Goal: Communication & Community: Share content

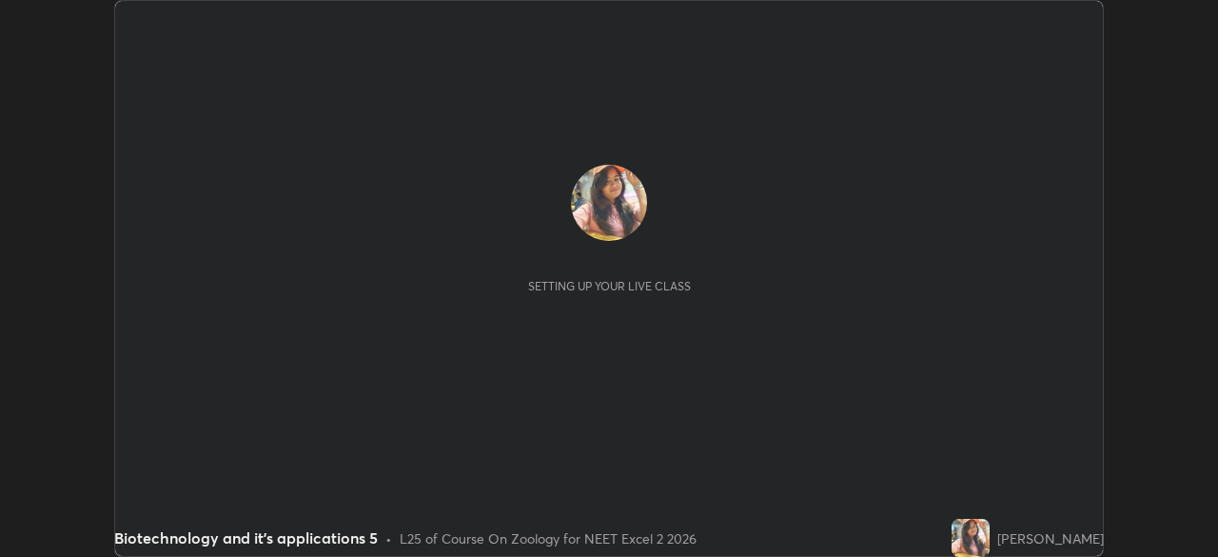
scroll to position [557, 1217]
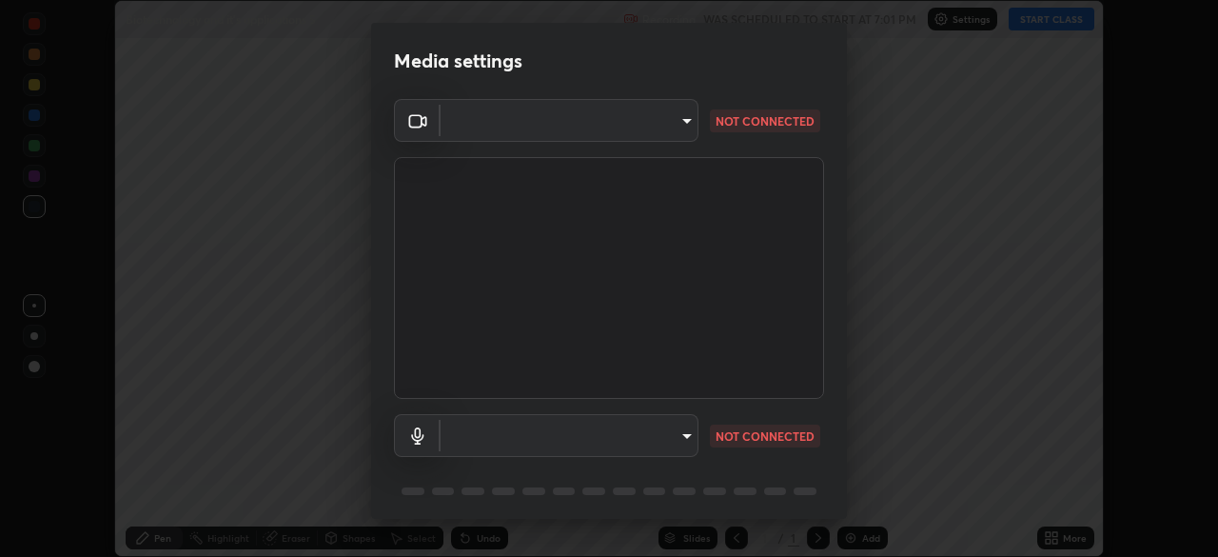
type input "7db3104c3122a209b332b64619111aa91615a24fb0de166504fa5909fce8eb30"
type input "communications"
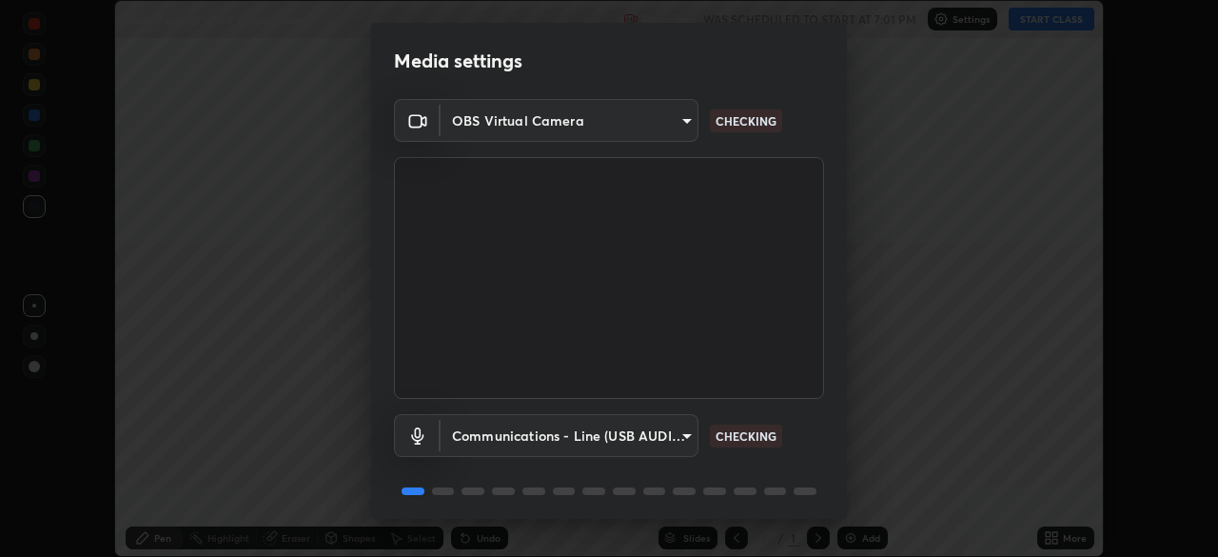
scroll to position [68, 0]
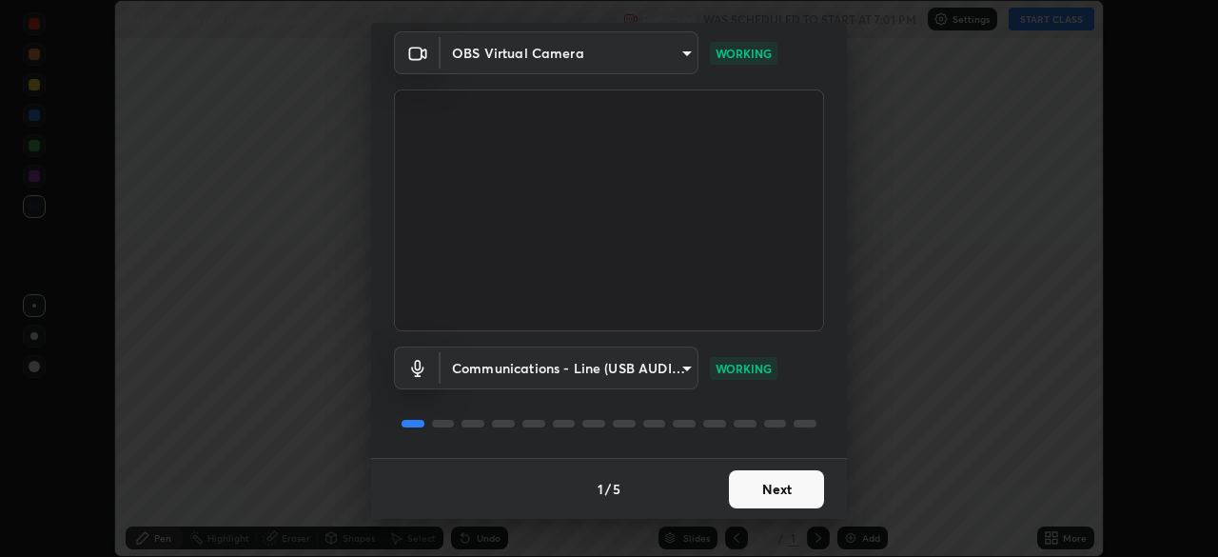
click at [780, 497] on button "Next" at bounding box center [776, 489] width 95 height 38
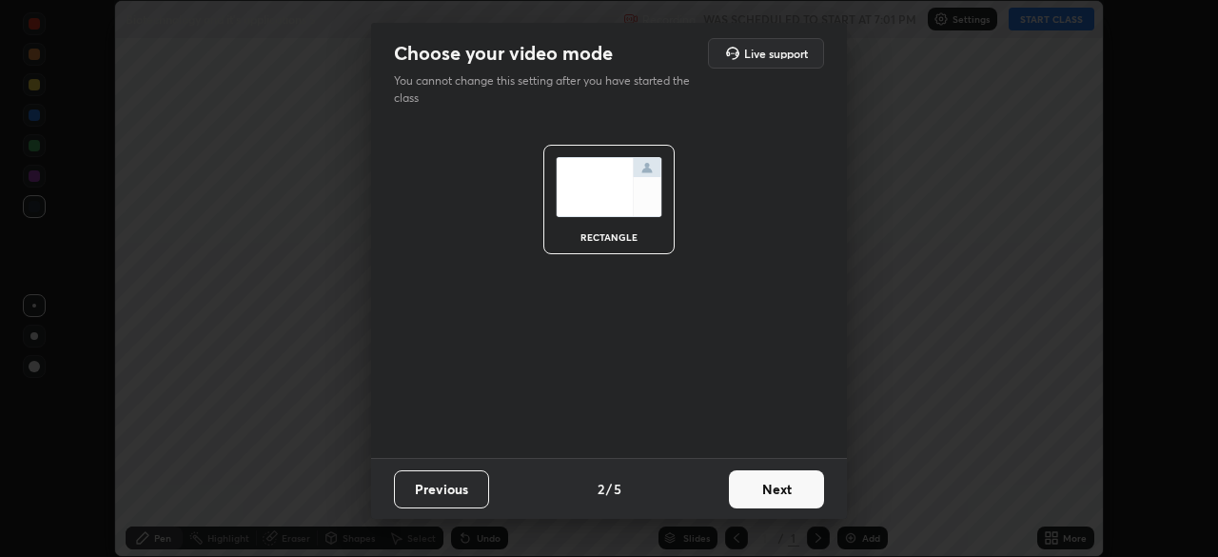
click at [780, 497] on button "Next" at bounding box center [776, 489] width 95 height 38
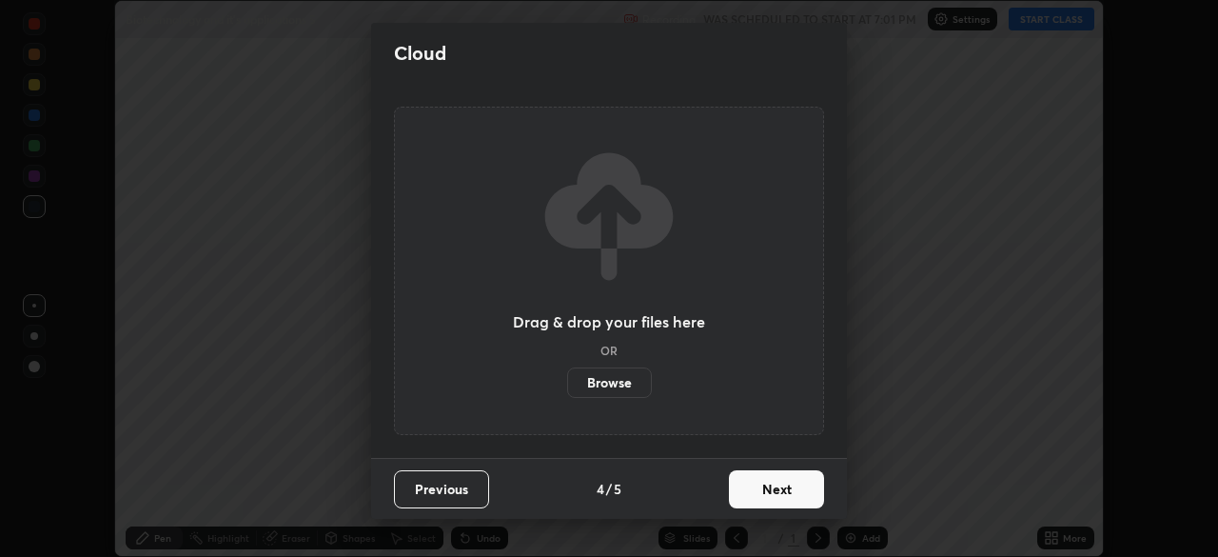
click at [774, 492] on button "Next" at bounding box center [776, 489] width 95 height 38
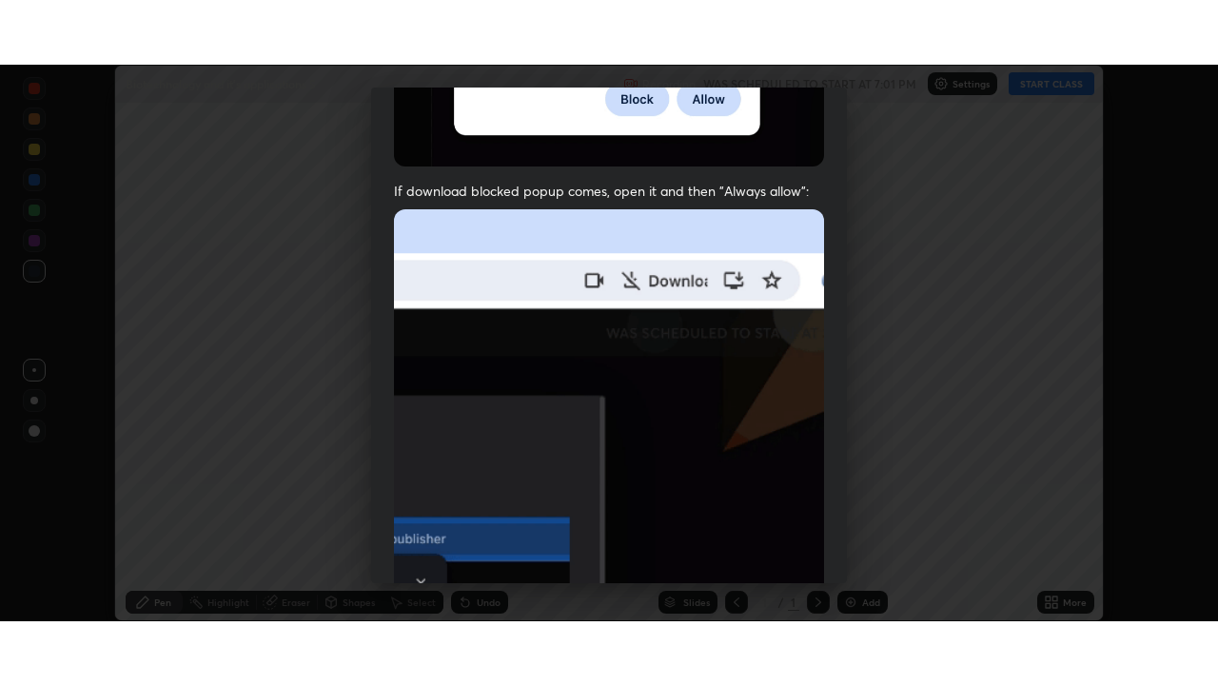
scroll to position [456, 0]
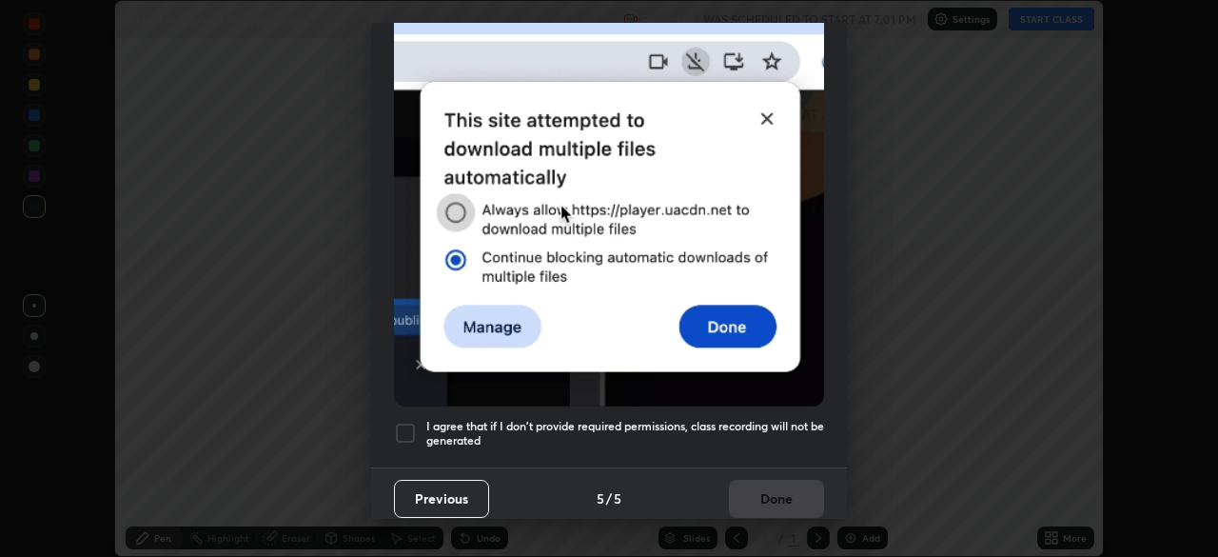
click at [403, 433] on div at bounding box center [405, 433] width 23 height 23
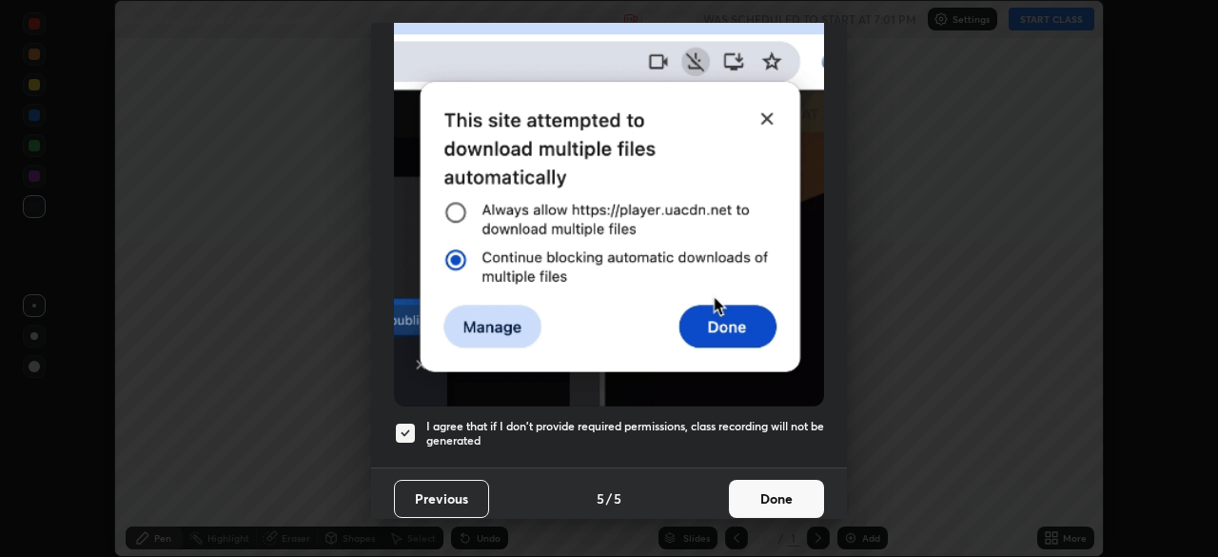
click at [754, 482] on button "Done" at bounding box center [776, 499] width 95 height 38
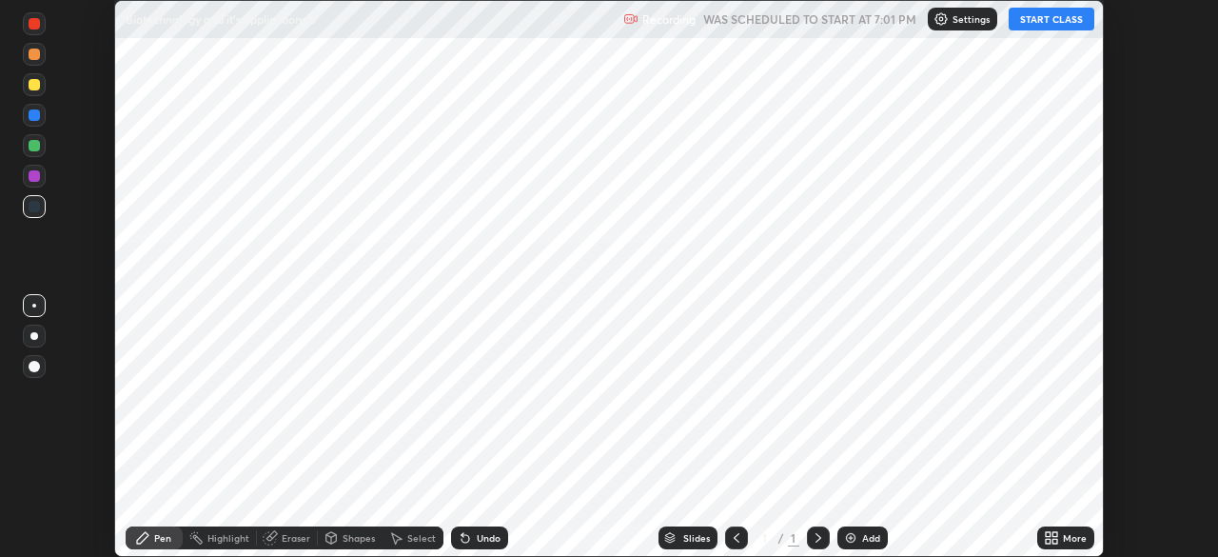
click at [1027, 24] on button "START CLASS" at bounding box center [1052, 19] width 86 height 23
click at [1049, 538] on icon at bounding box center [1051, 537] width 15 height 15
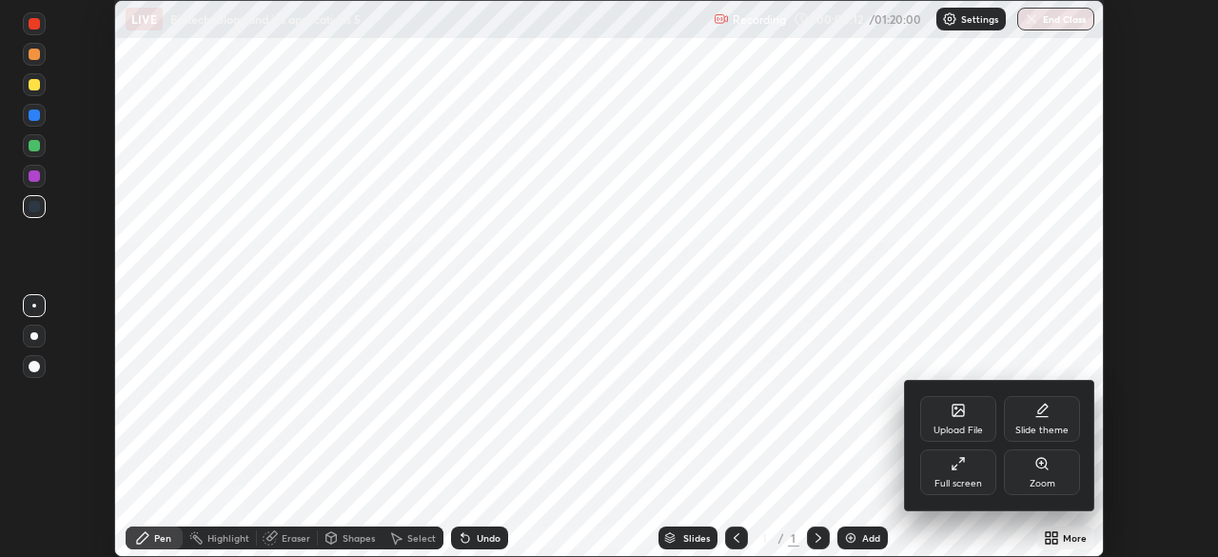
click at [959, 430] on div "Upload File" at bounding box center [958, 430] width 49 height 10
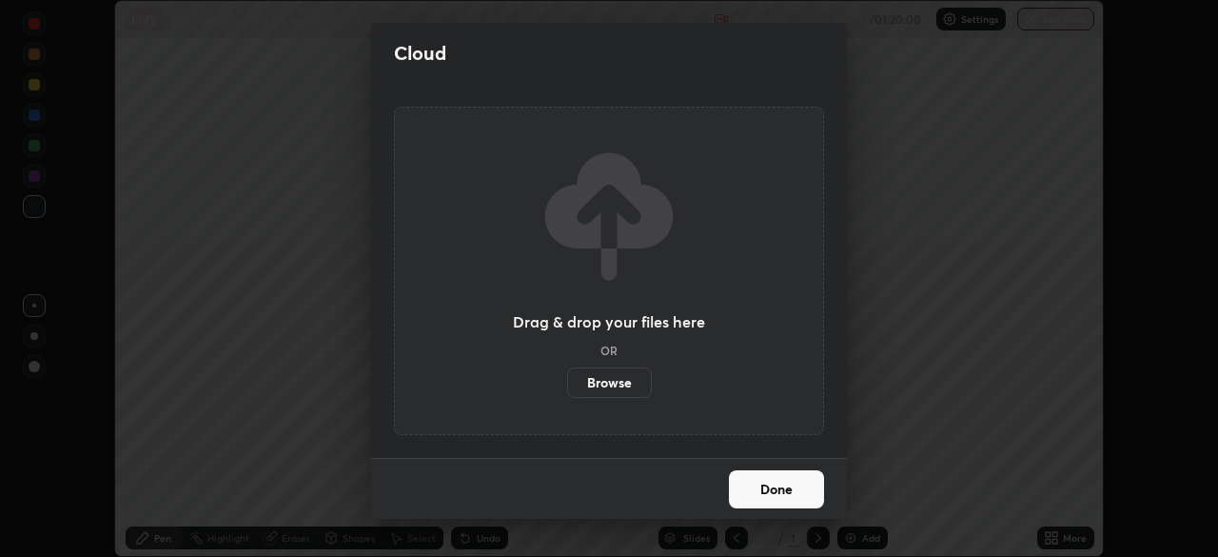
click at [615, 388] on label "Browse" at bounding box center [609, 382] width 85 height 30
click at [567, 388] on input "Browse" at bounding box center [567, 382] width 0 height 30
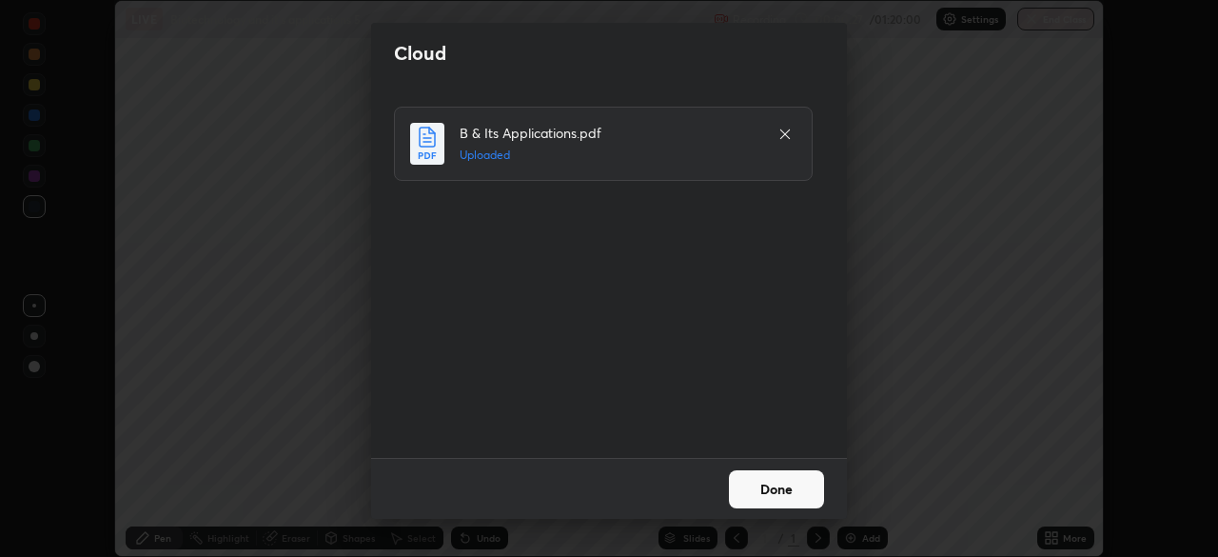
click at [762, 496] on button "Done" at bounding box center [776, 489] width 95 height 38
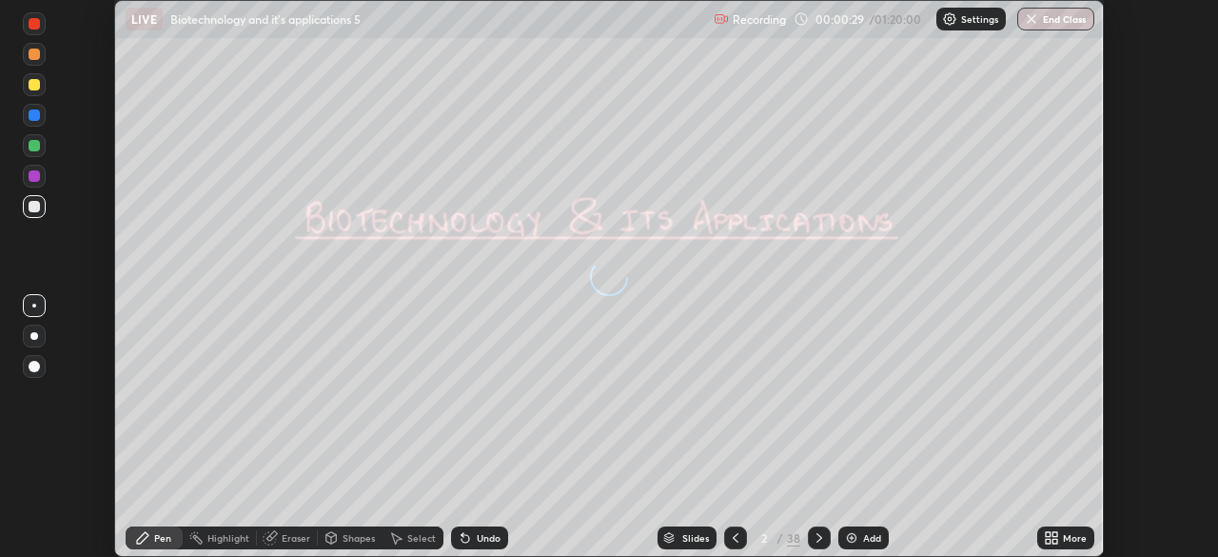
click at [731, 537] on icon at bounding box center [735, 537] width 15 height 15
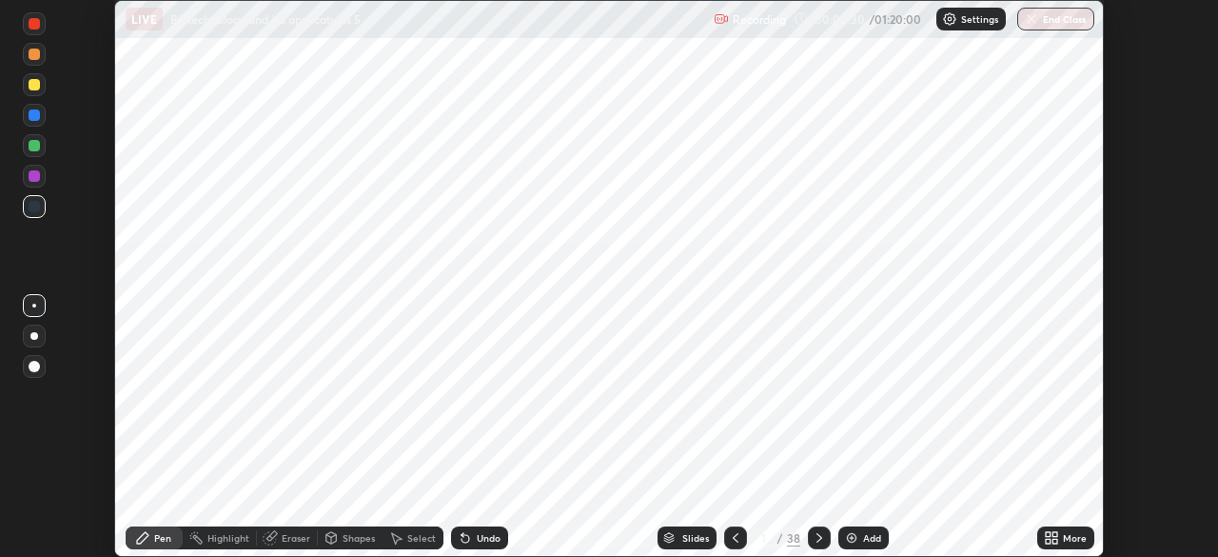
click at [816, 538] on icon at bounding box center [819, 537] width 15 height 15
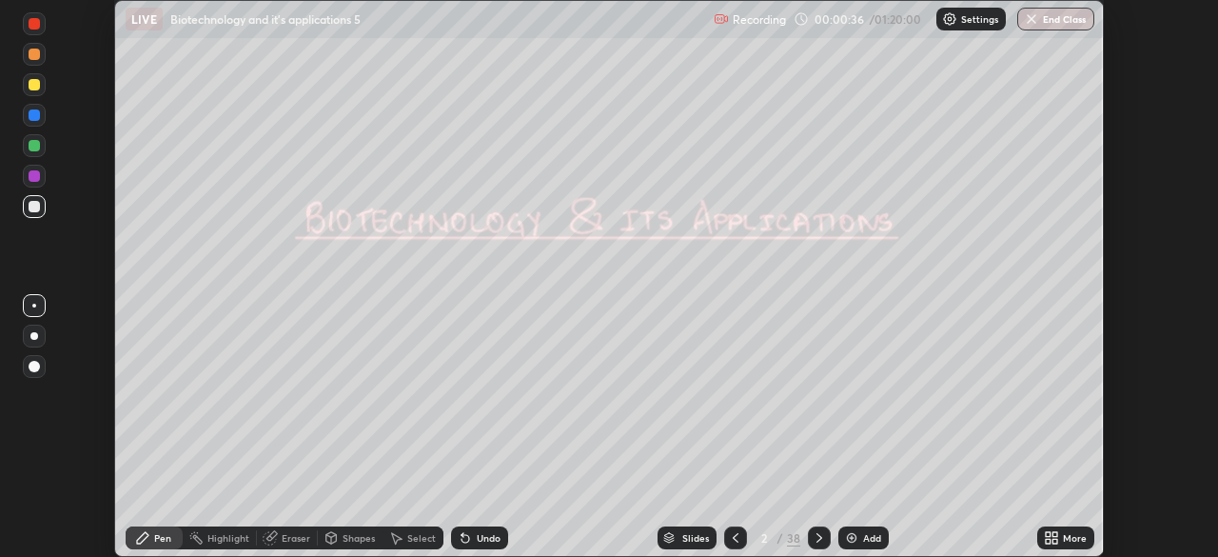
click at [1046, 535] on icon at bounding box center [1048, 534] width 5 height 5
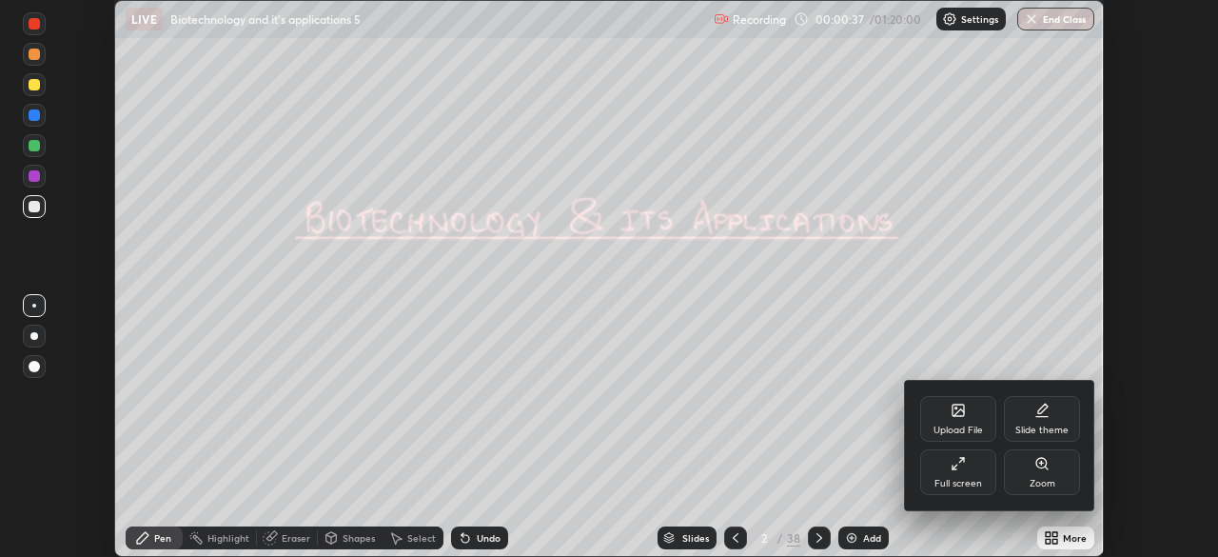
click at [964, 479] on div "Full screen" at bounding box center [958, 484] width 48 height 10
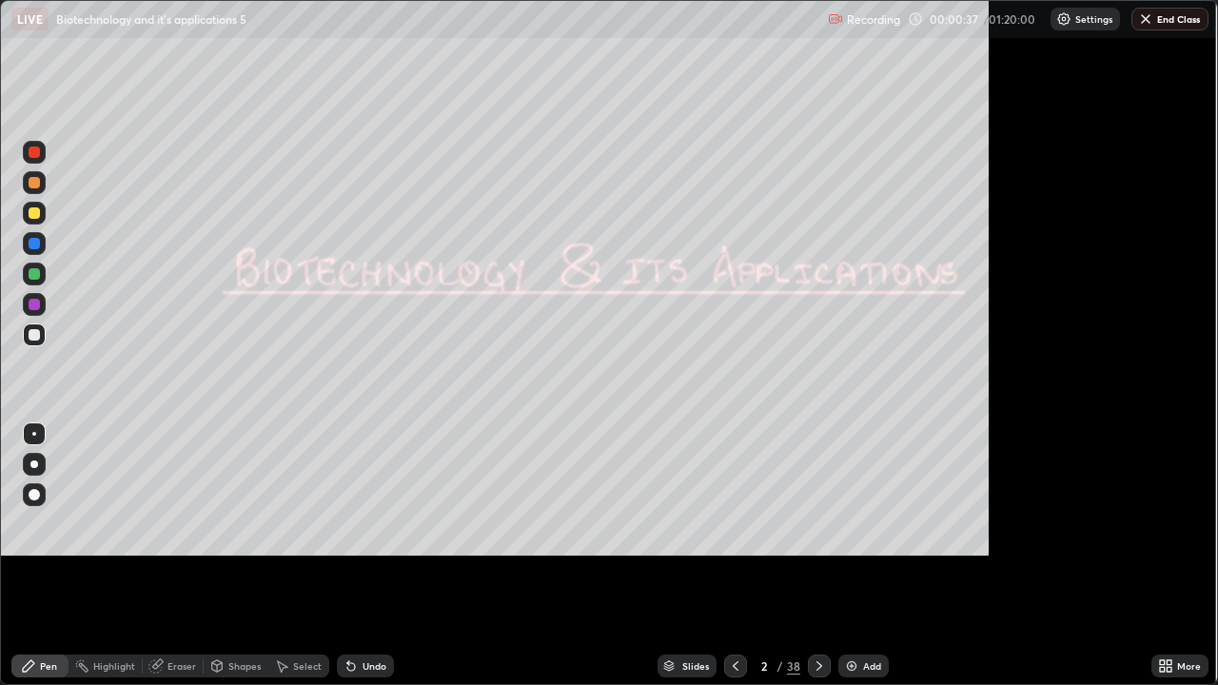
scroll to position [685, 1218]
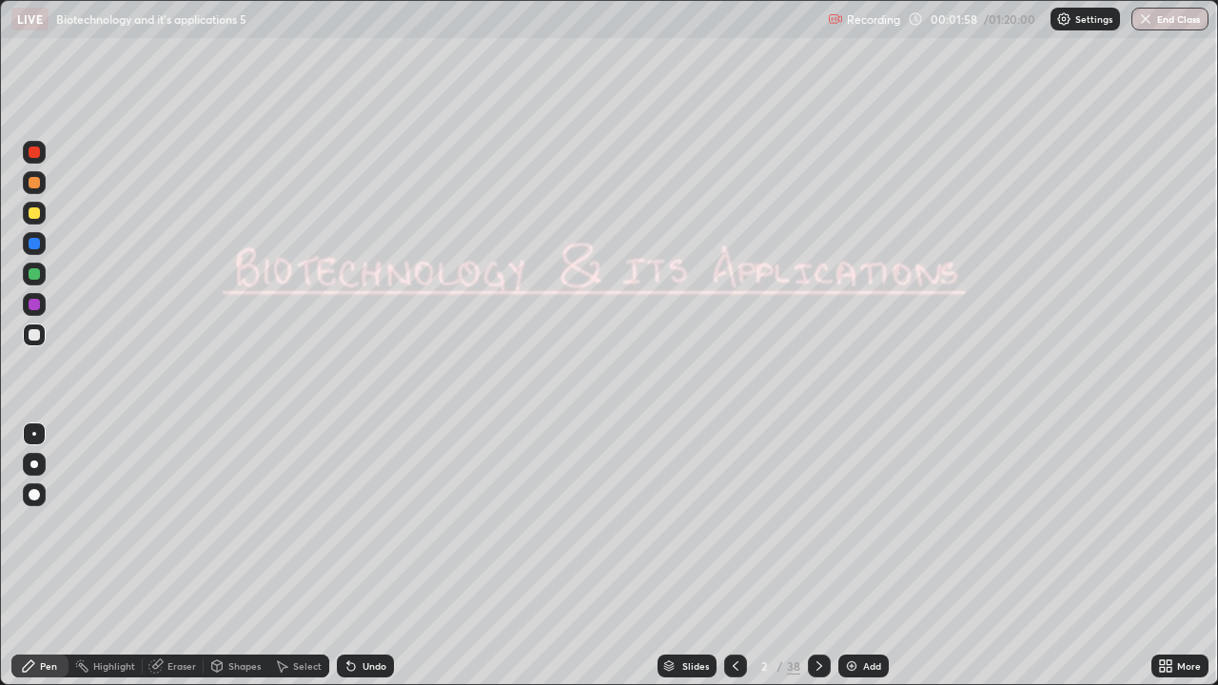
click at [701, 556] on div "Slides" at bounding box center [695, 666] width 27 height 10
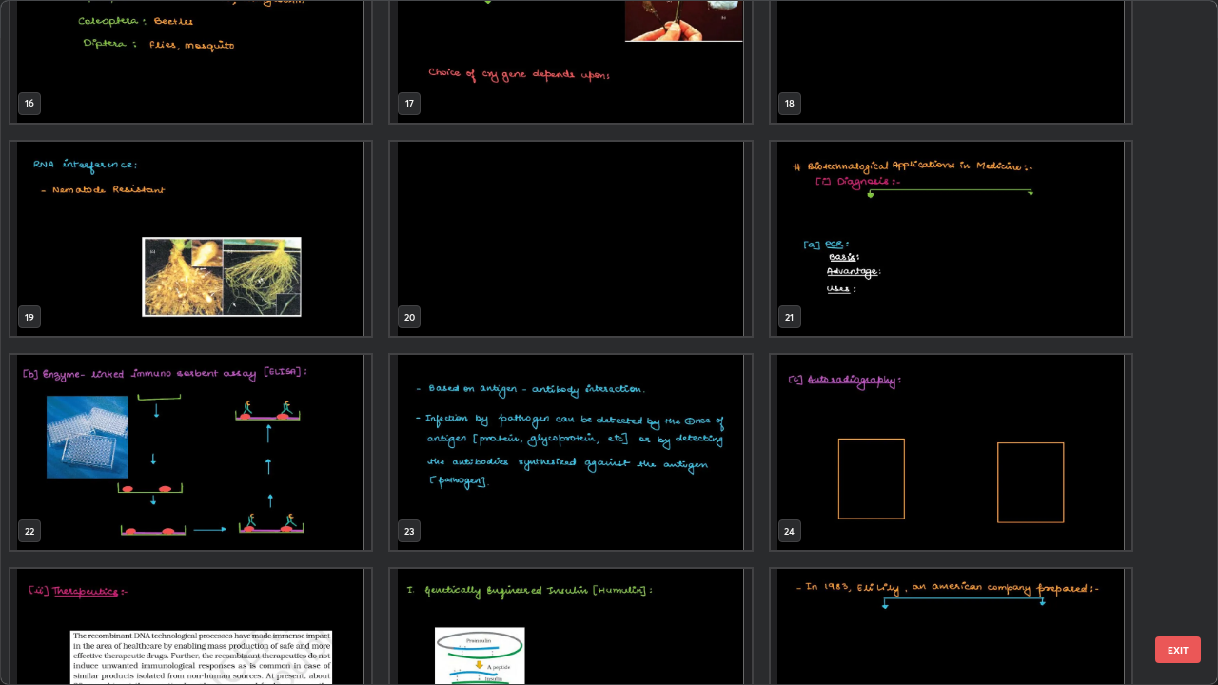
scroll to position [1178, 0]
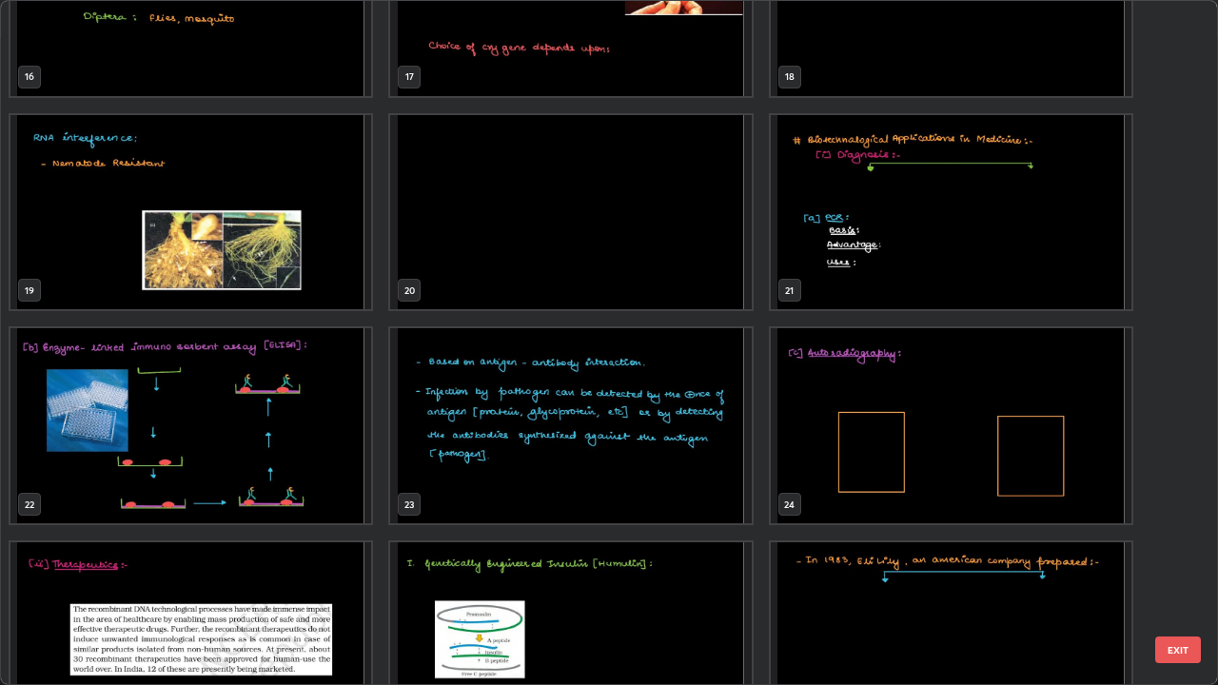
click at [334, 556] on img "grid" at bounding box center [190, 639] width 361 height 195
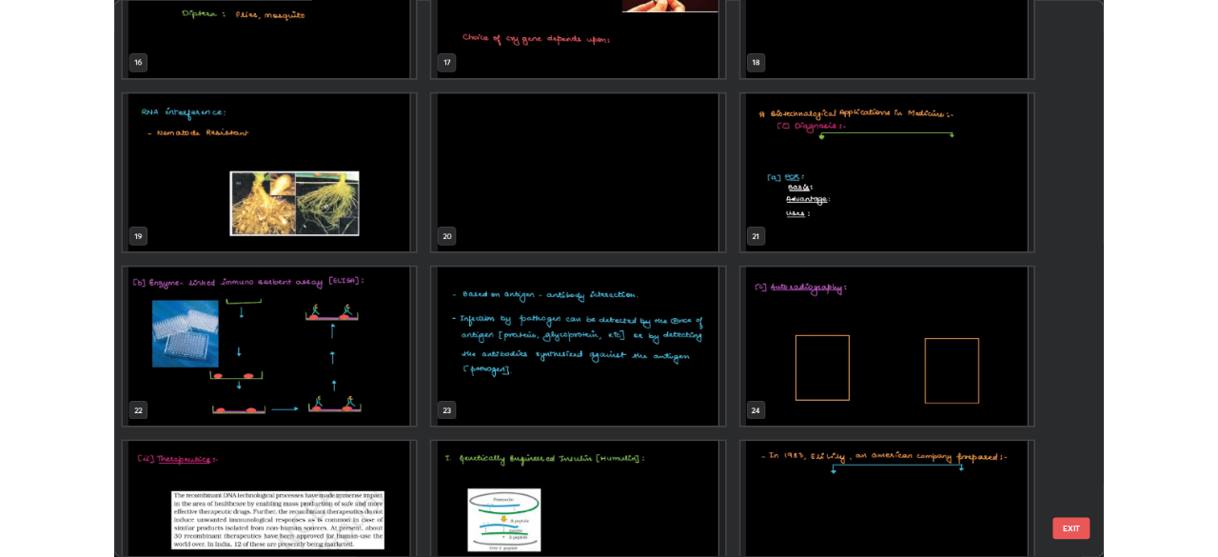
scroll to position [1240, 0]
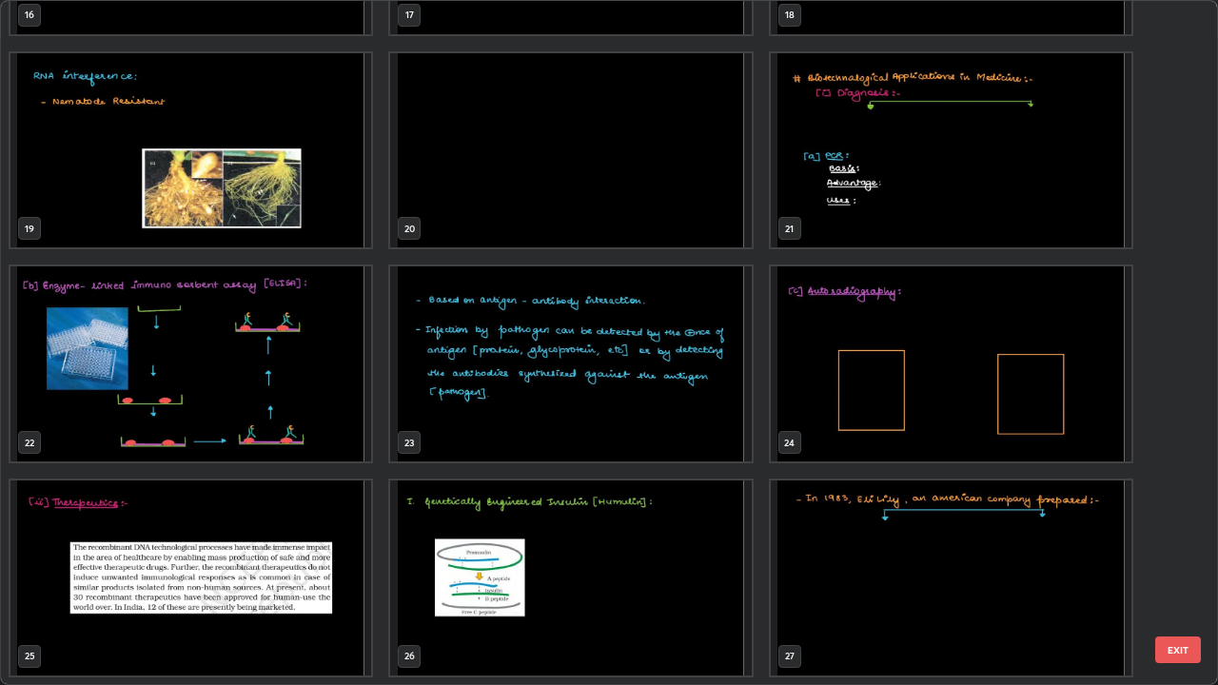
click at [334, 556] on div "16 17 18 19 20 21 22 23 24 25 26 27 28 29 30" at bounding box center [592, 342] width 1183 height 683
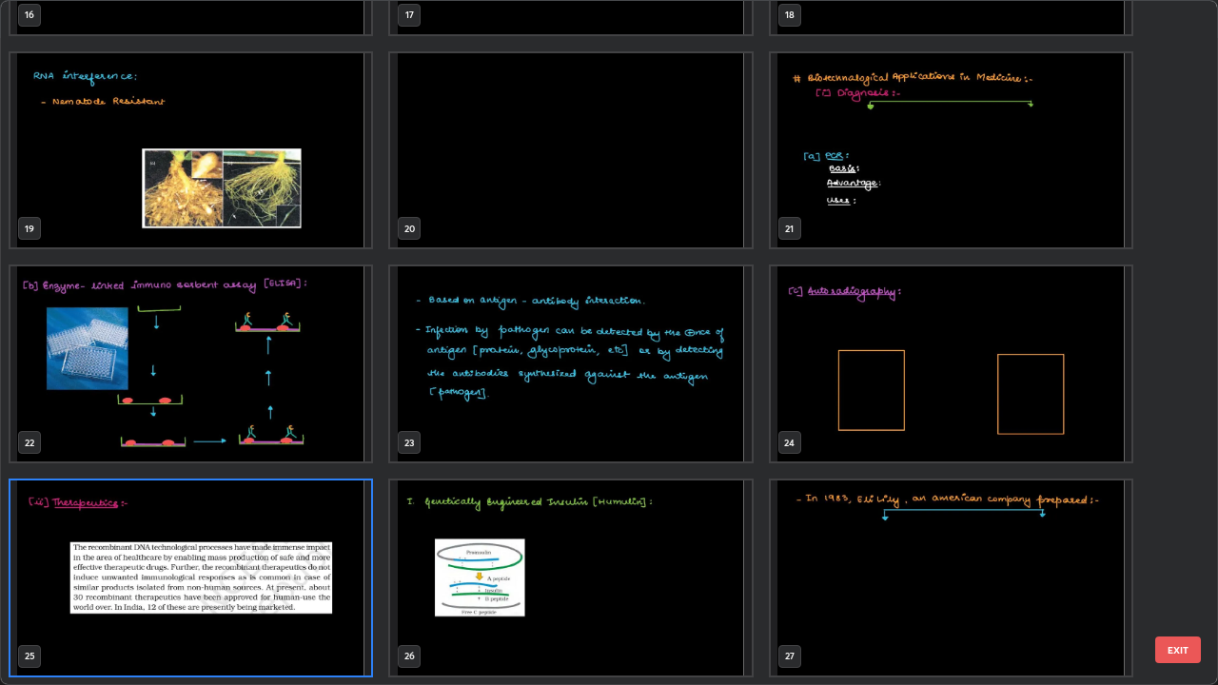
click at [278, 543] on img "grid" at bounding box center [190, 578] width 361 height 195
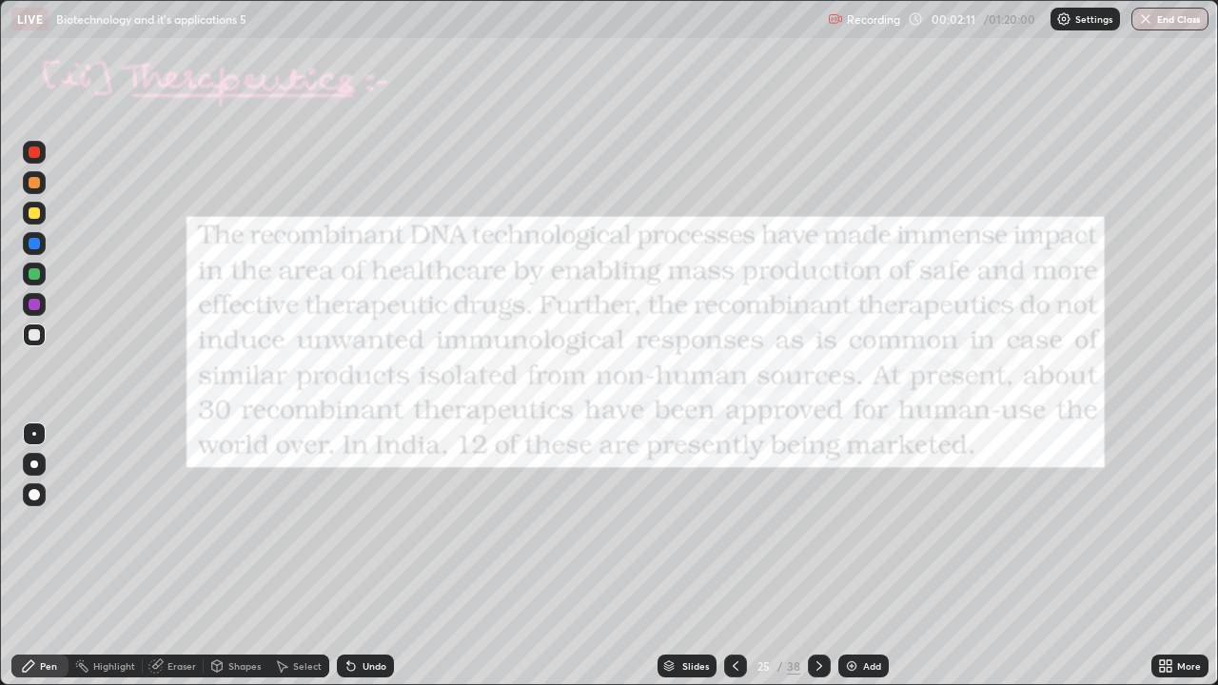
click at [278, 543] on img "grid" at bounding box center [190, 578] width 361 height 195
click at [37, 184] on div at bounding box center [34, 182] width 11 height 11
click at [819, 556] on icon at bounding box center [819, 666] width 6 height 10
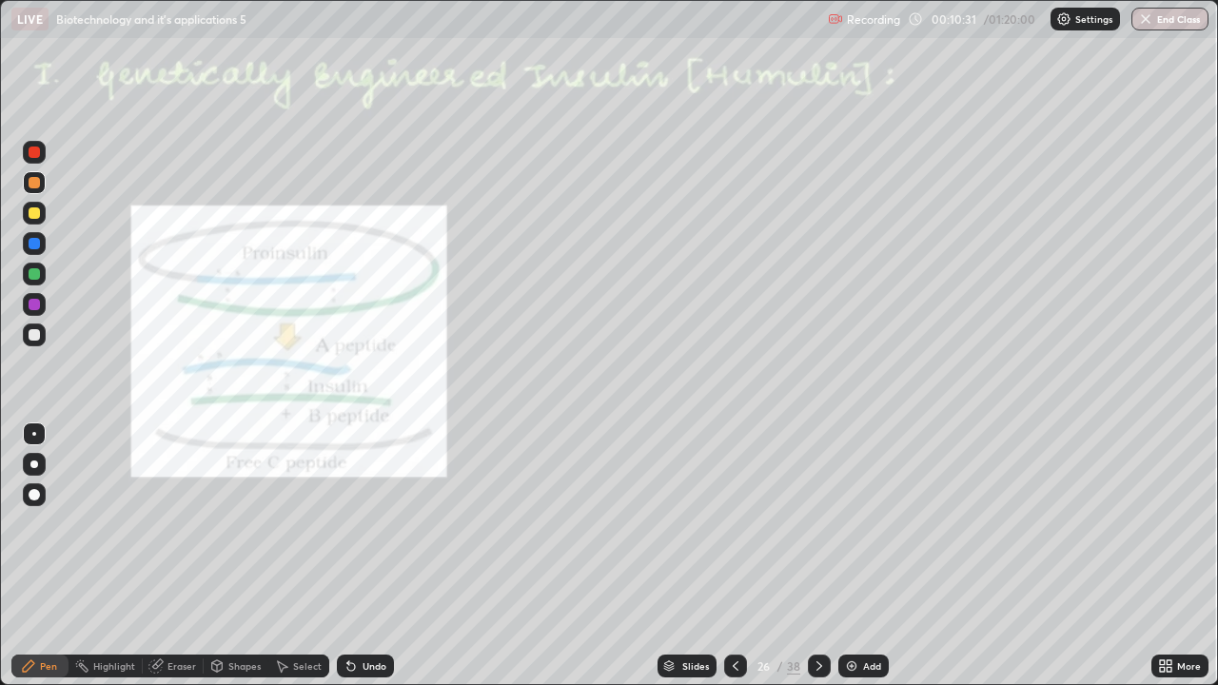
click at [31, 239] on div at bounding box center [34, 243] width 11 height 11
click at [32, 306] on div at bounding box center [34, 304] width 11 height 11
click at [32, 248] on div at bounding box center [34, 243] width 11 height 11
click at [52, 376] on div "Erase all" at bounding box center [34, 342] width 46 height 609
click at [32, 334] on div at bounding box center [34, 334] width 11 height 11
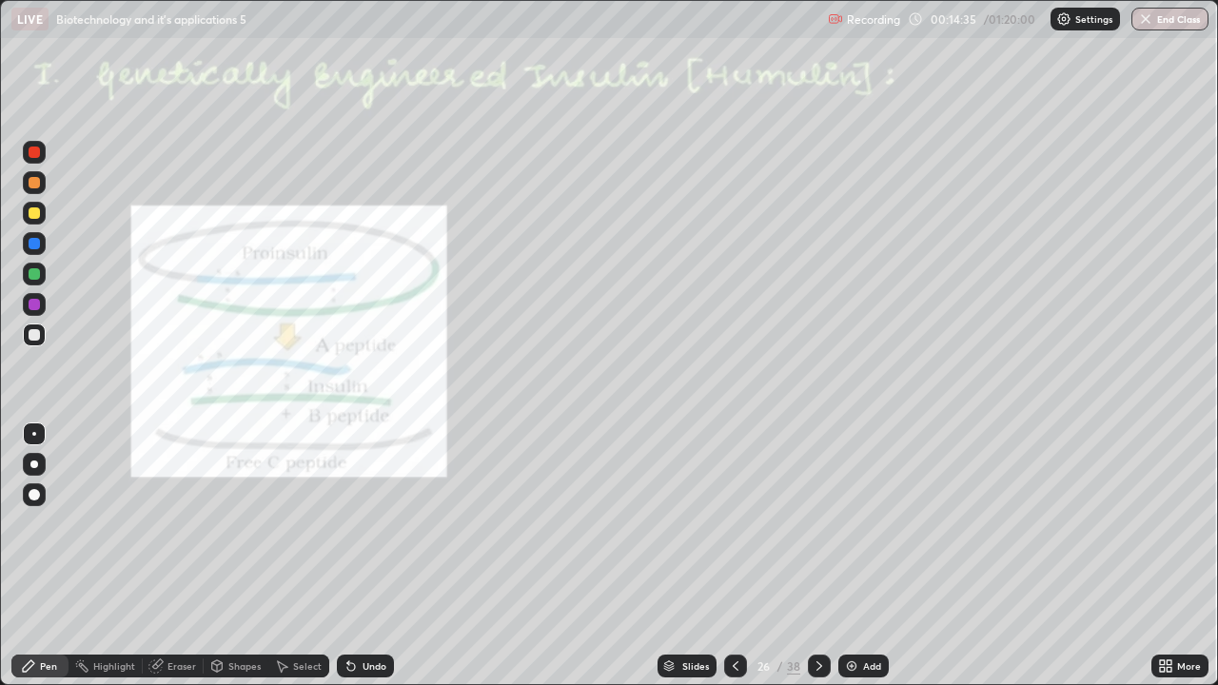
click at [358, 556] on div "Undo" at bounding box center [365, 666] width 57 height 23
click at [34, 276] on div at bounding box center [34, 273] width 11 height 11
click at [815, 556] on icon at bounding box center [819, 666] width 15 height 15
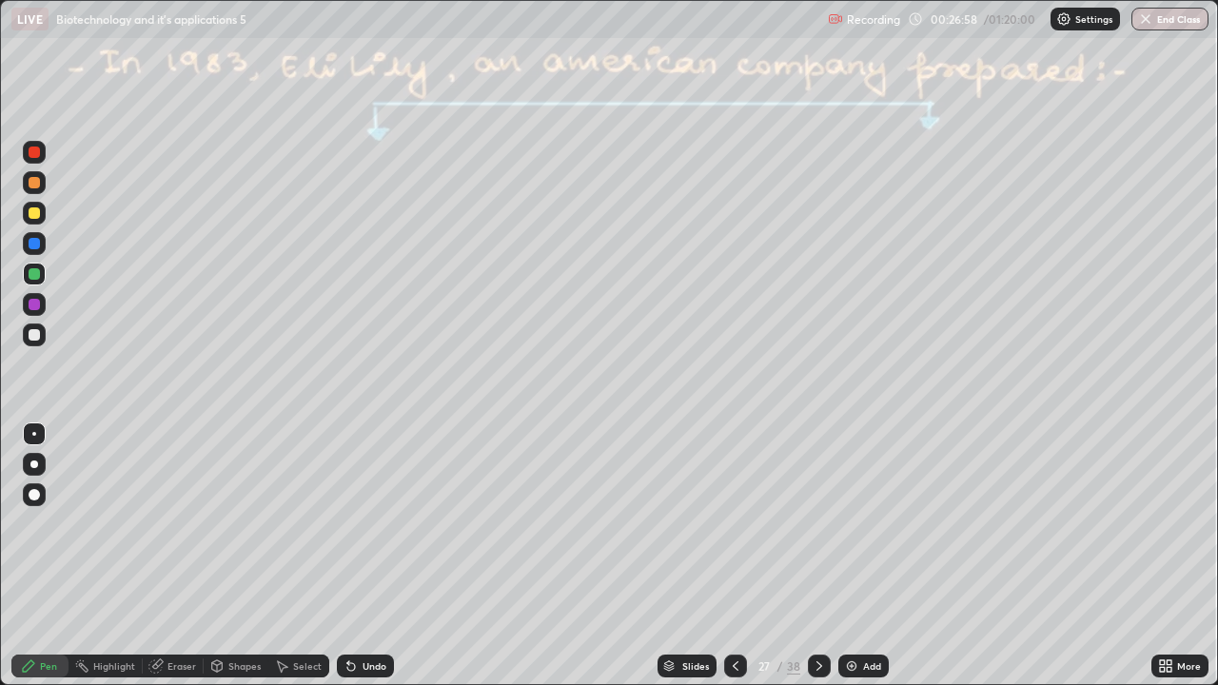
click at [359, 556] on div "Undo" at bounding box center [365, 666] width 57 height 23
click at [34, 464] on div at bounding box center [34, 465] width 8 height 8
click at [34, 335] on div at bounding box center [34, 334] width 11 height 11
click at [347, 556] on icon at bounding box center [351, 667] width 8 height 8
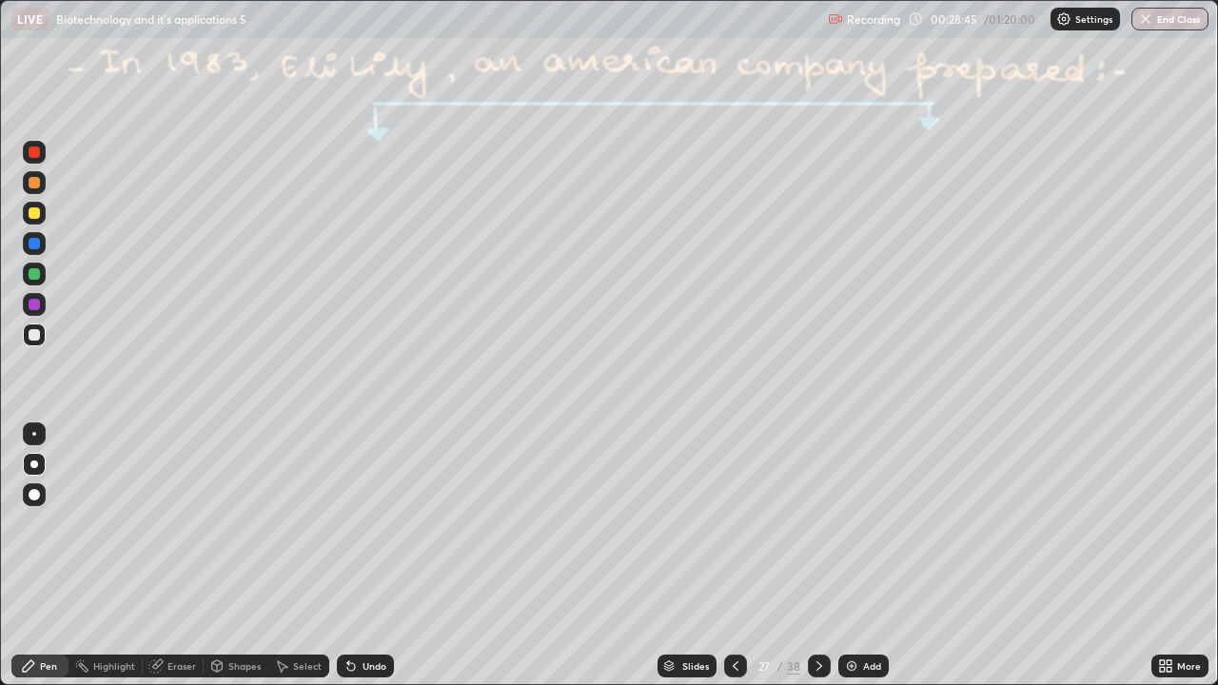
click at [347, 556] on icon at bounding box center [351, 667] width 8 height 8
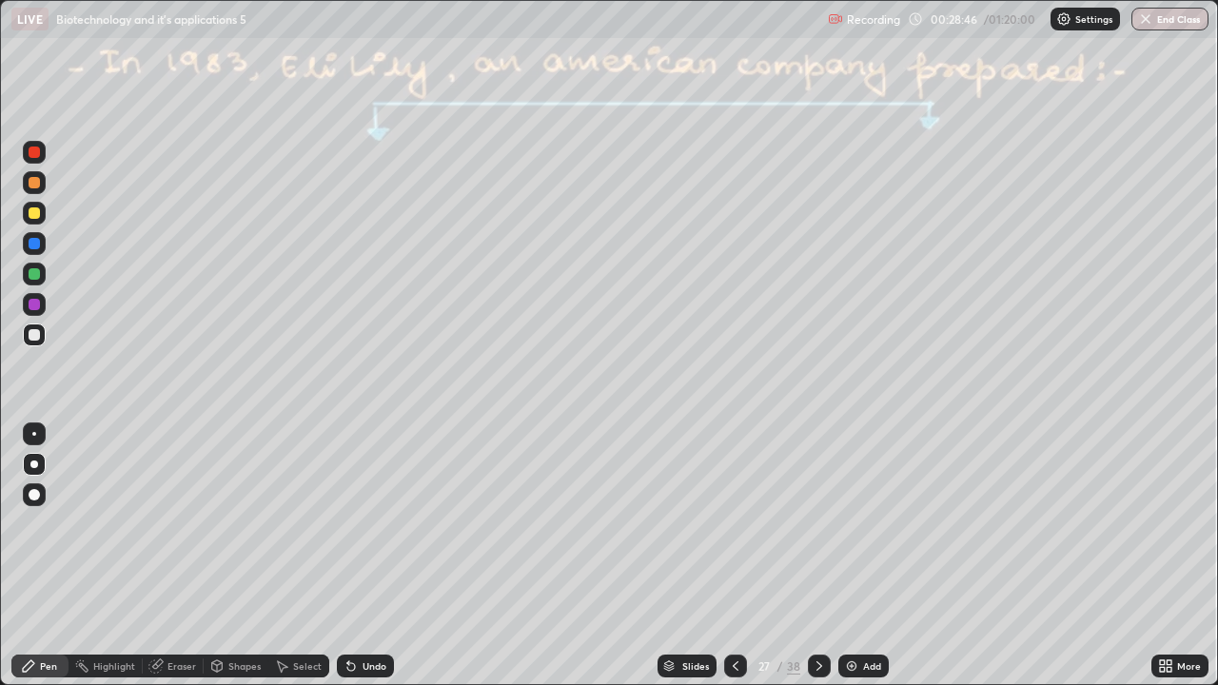
click at [347, 556] on icon at bounding box center [351, 667] width 8 height 8
click at [344, 556] on icon at bounding box center [351, 666] width 15 height 15
click at [32, 432] on div at bounding box center [34, 434] width 4 height 4
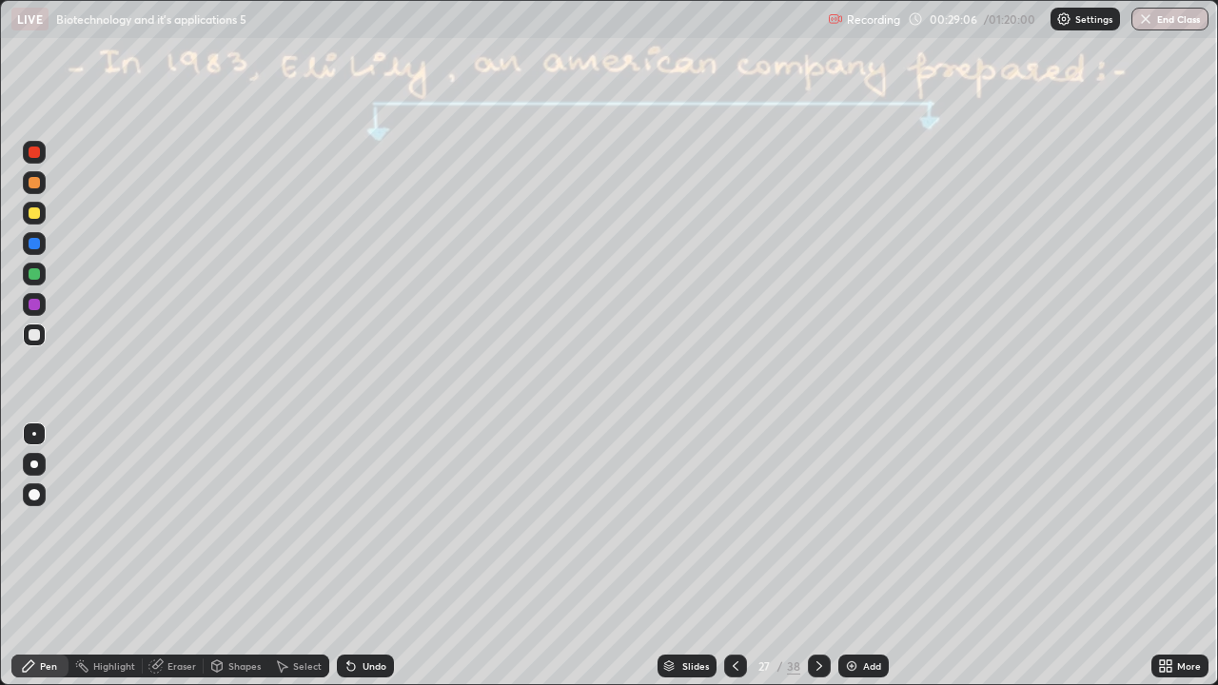
click at [35, 281] on div at bounding box center [34, 274] width 23 height 23
click at [33, 215] on div at bounding box center [34, 212] width 11 height 11
click at [350, 556] on icon at bounding box center [351, 667] width 8 height 8
click at [347, 556] on icon at bounding box center [351, 667] width 8 height 8
click at [349, 556] on icon at bounding box center [351, 667] width 8 height 8
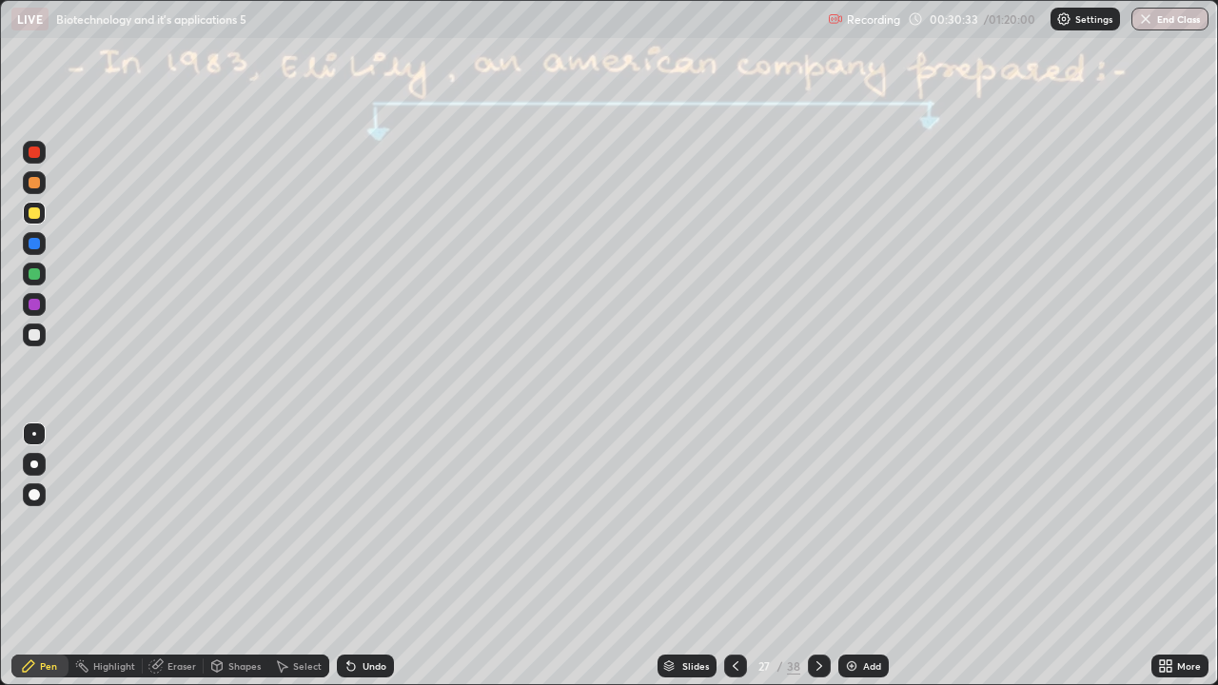
click at [30, 334] on div at bounding box center [34, 334] width 11 height 11
click at [33, 465] on div at bounding box center [34, 465] width 8 height 8
click at [179, 556] on div "Eraser" at bounding box center [181, 666] width 29 height 10
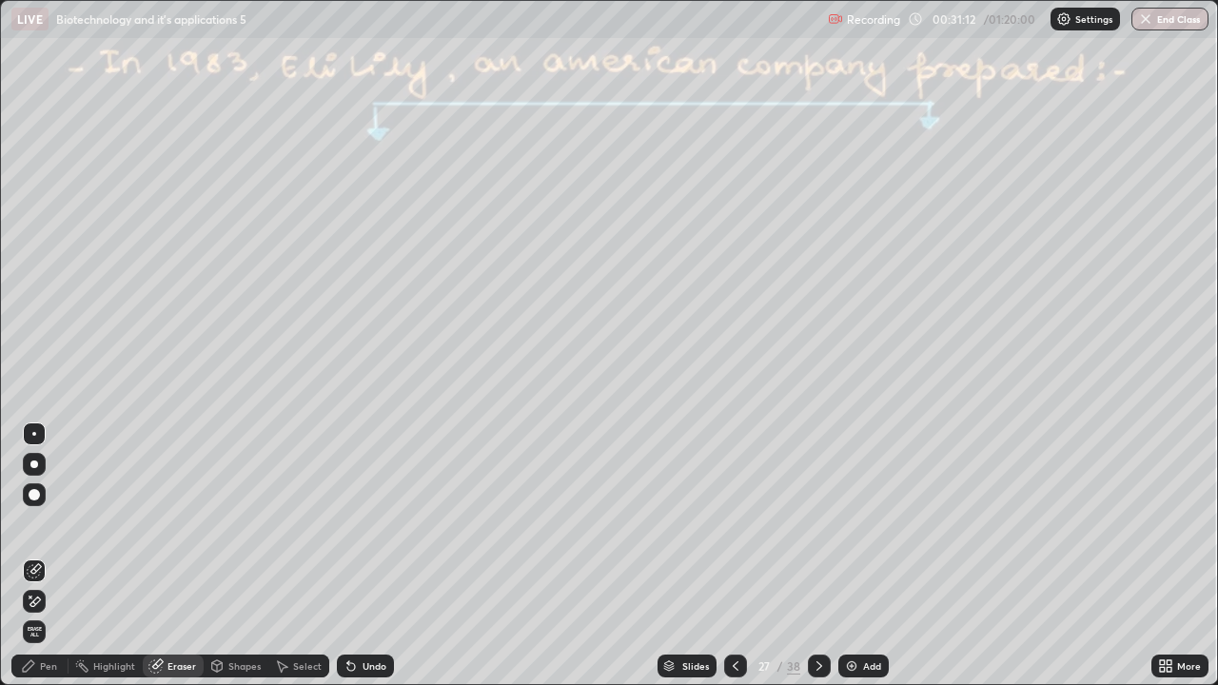
click at [39, 556] on div "Pen" at bounding box center [39, 666] width 57 height 23
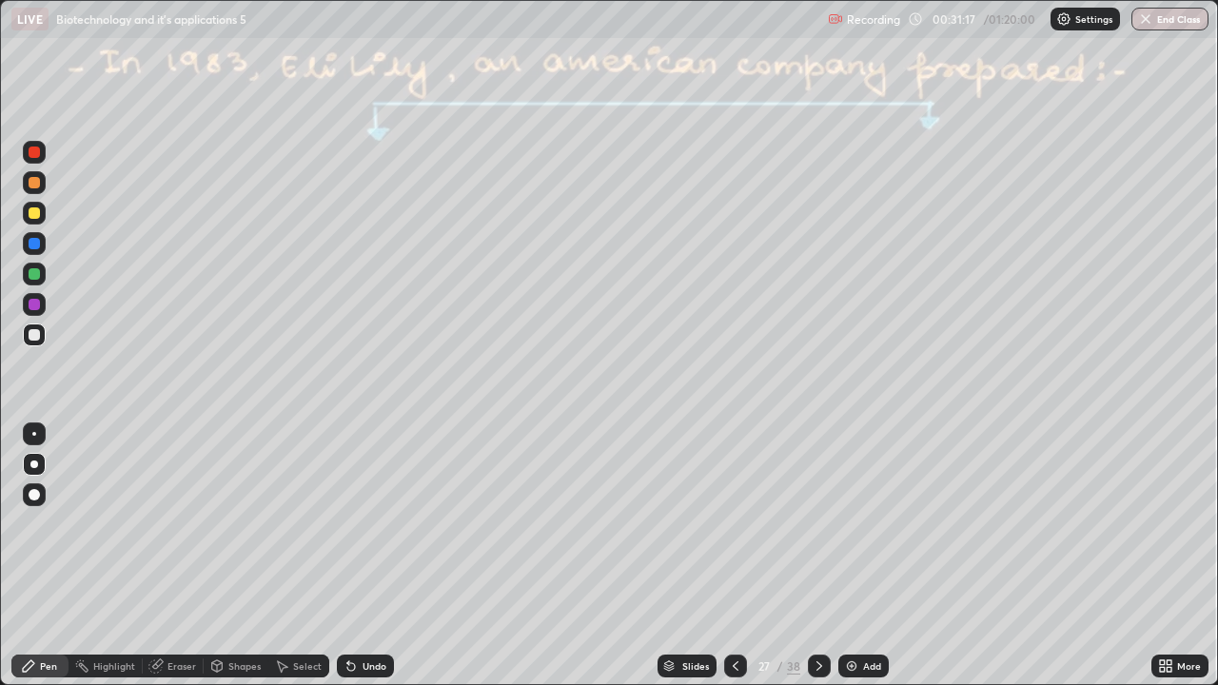
click at [234, 556] on div "Shapes" at bounding box center [244, 666] width 32 height 10
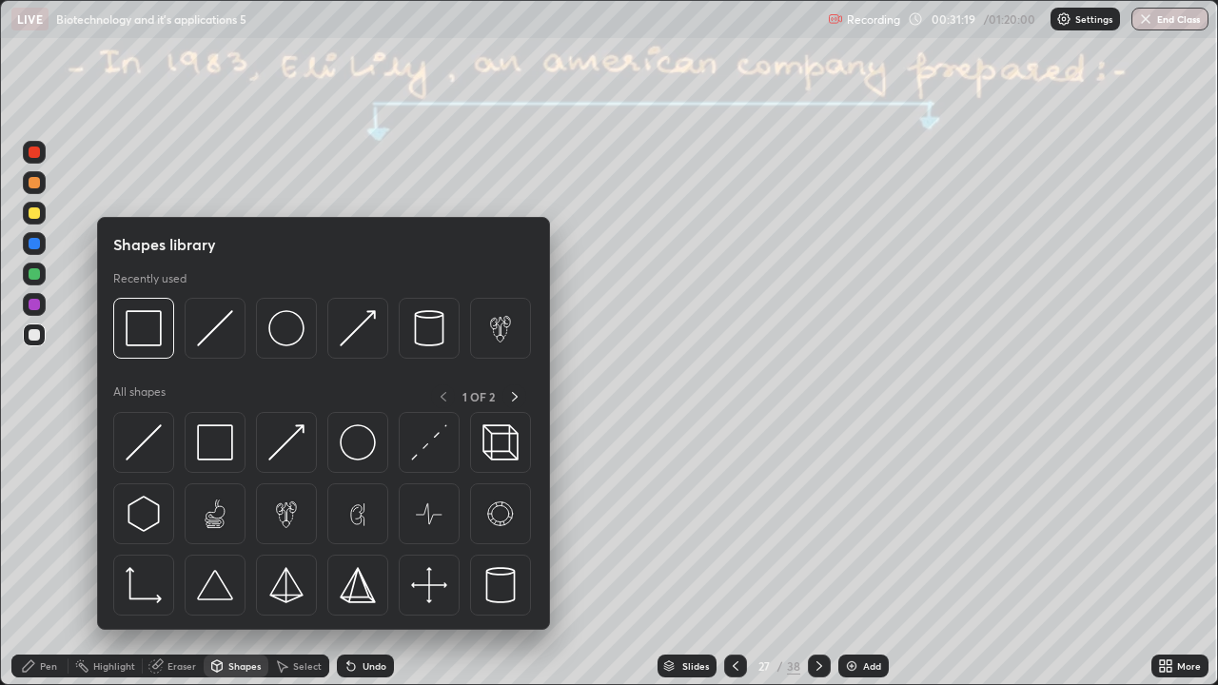
click at [293, 556] on div "Select" at bounding box center [307, 666] width 29 height 10
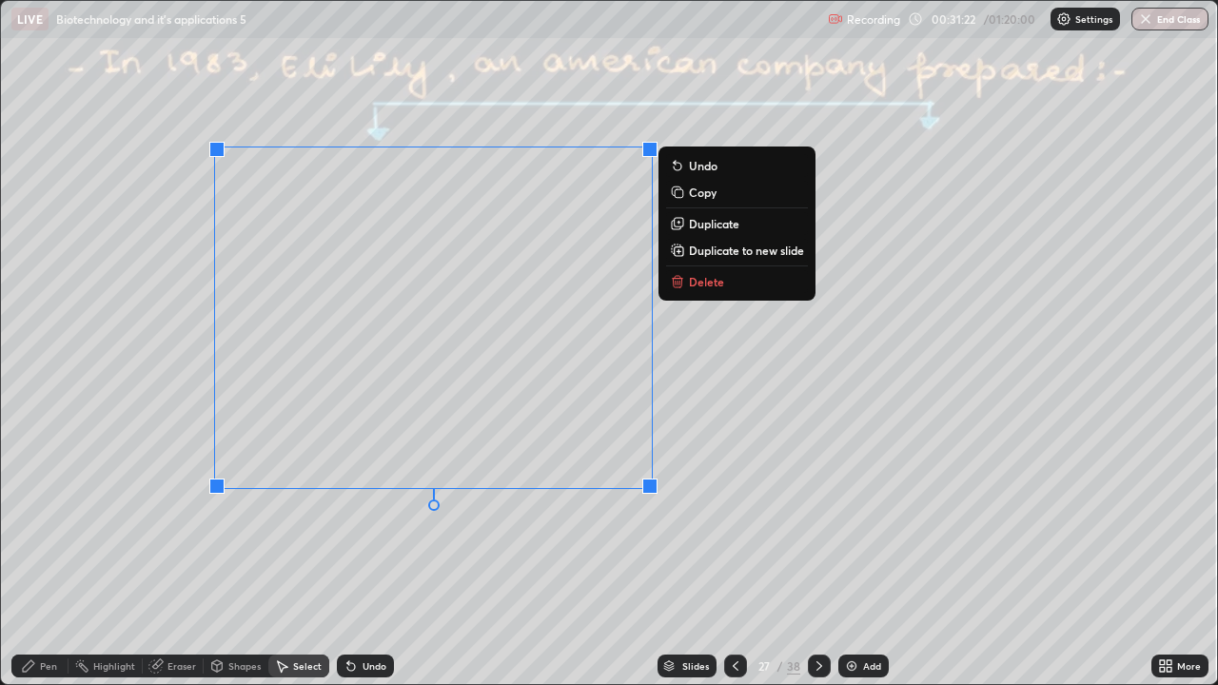
click at [696, 196] on p "Copy" at bounding box center [703, 192] width 28 height 15
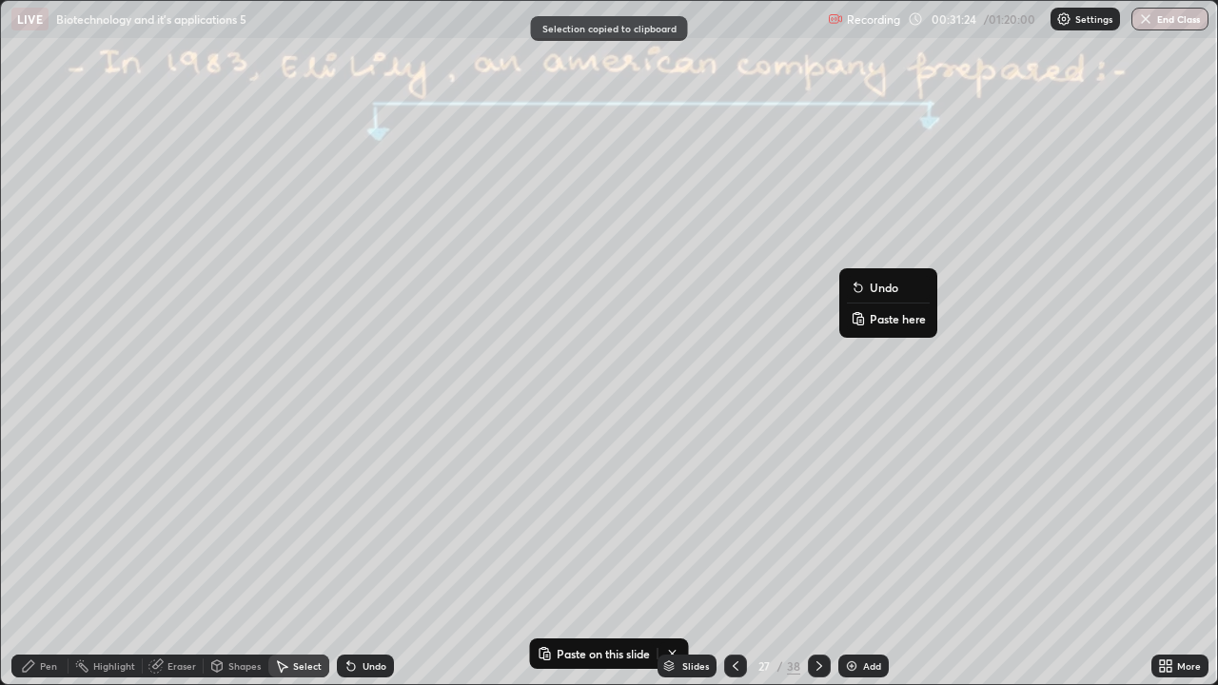
click at [897, 322] on p "Paste here" at bounding box center [898, 318] width 56 height 15
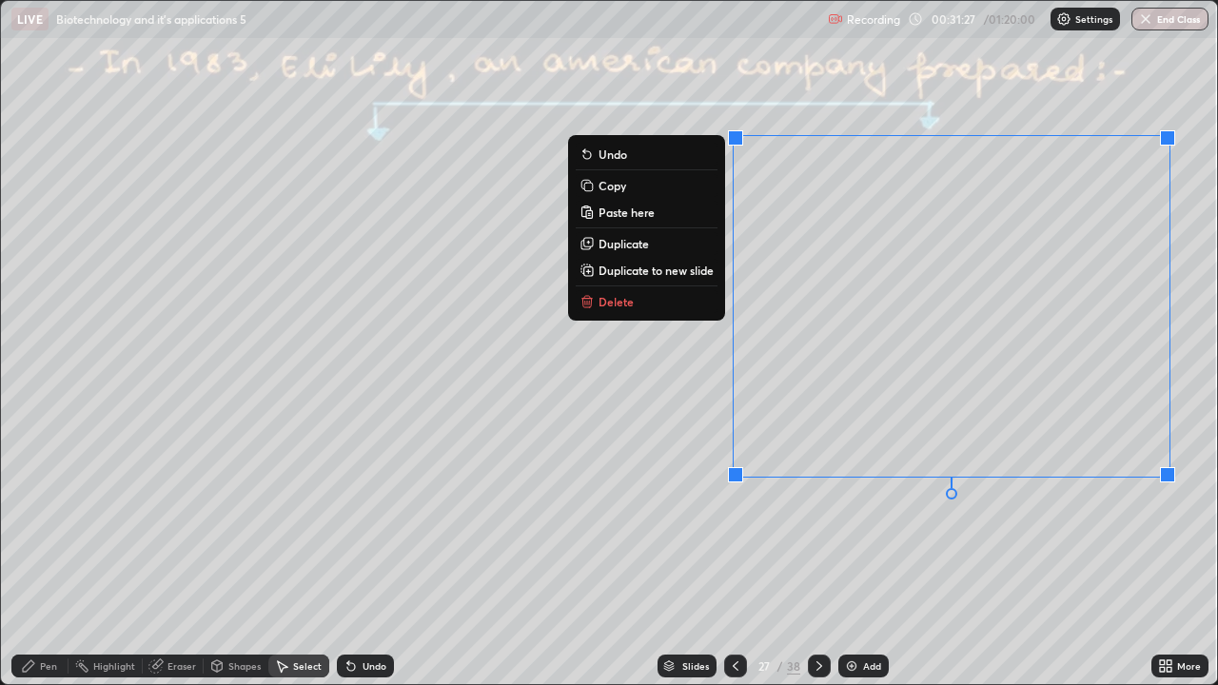
click at [821, 546] on div "0 ° Undo Copy Paste here Duplicate Duplicate to new slide Delete" at bounding box center [609, 342] width 1216 height 683
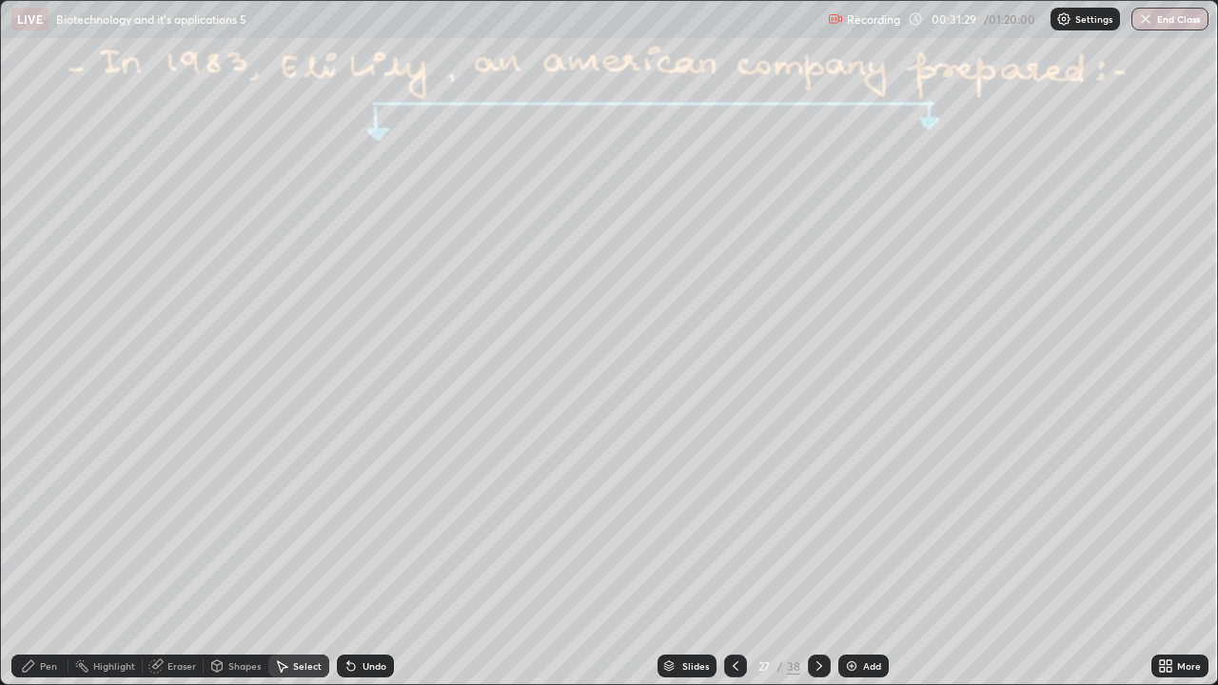
click at [175, 556] on div "Eraser" at bounding box center [181, 666] width 29 height 10
click at [48, 556] on div "Pen" at bounding box center [39, 666] width 57 height 23
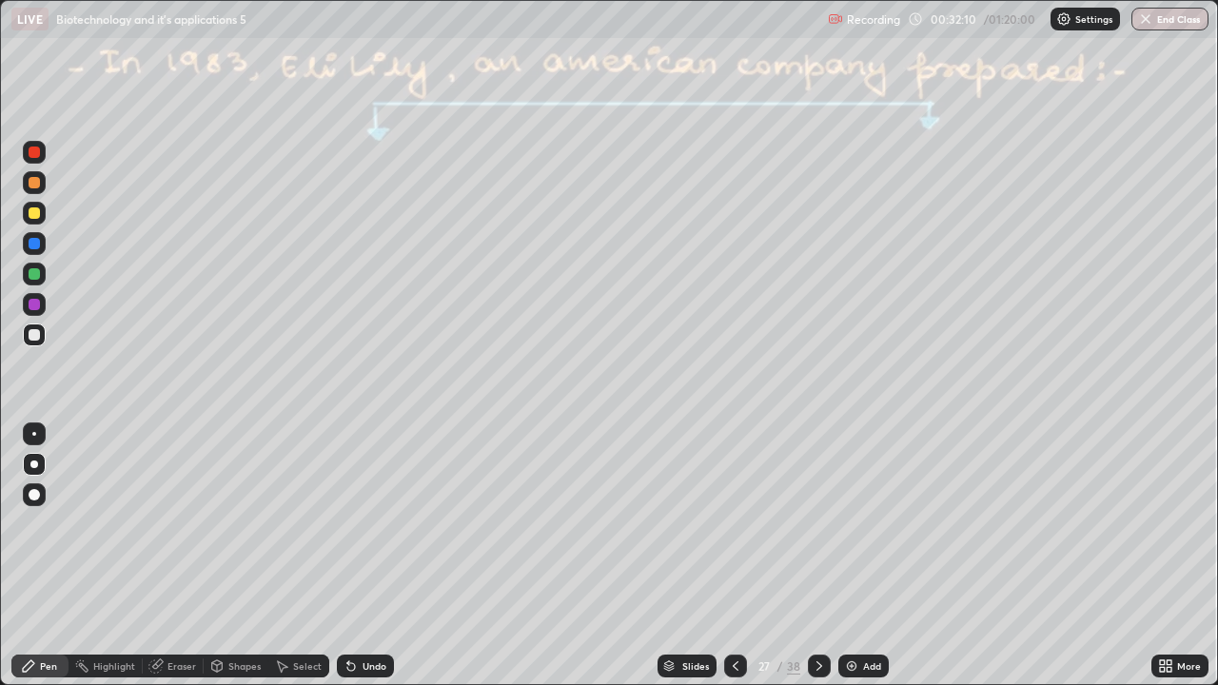
click at [30, 246] on div at bounding box center [34, 243] width 11 height 11
click at [31, 273] on div at bounding box center [34, 273] width 11 height 11
click at [816, 556] on icon at bounding box center [819, 666] width 6 height 10
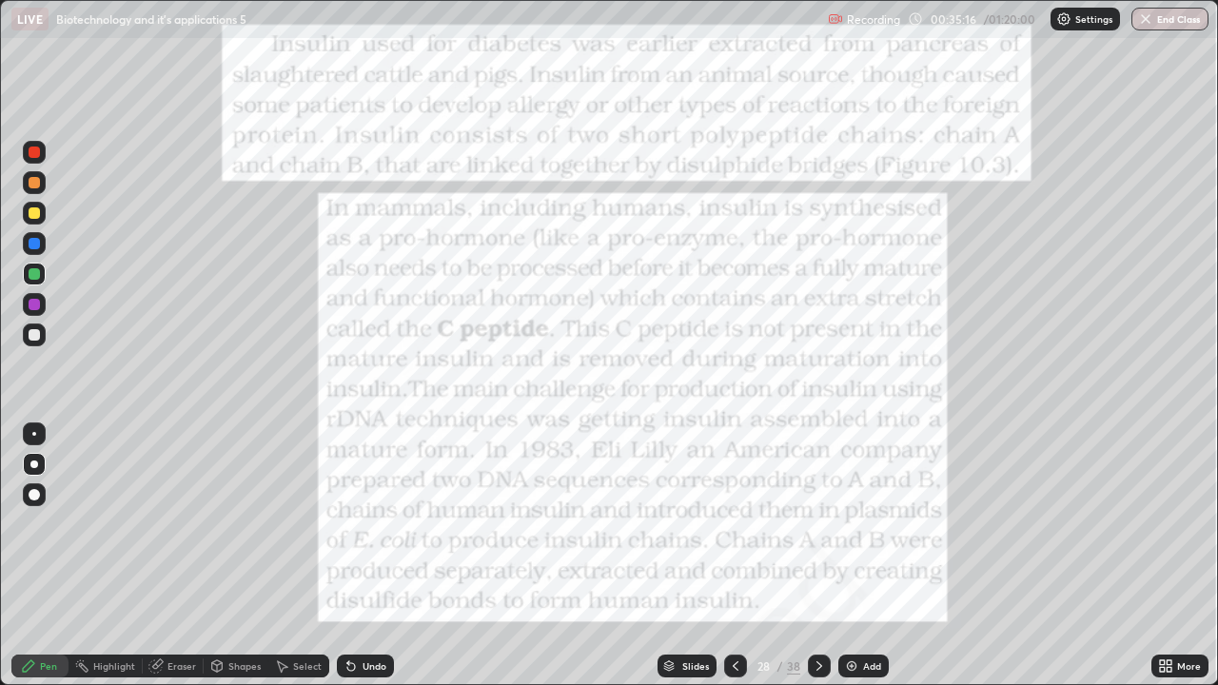
click at [820, 556] on div at bounding box center [819, 666] width 23 height 23
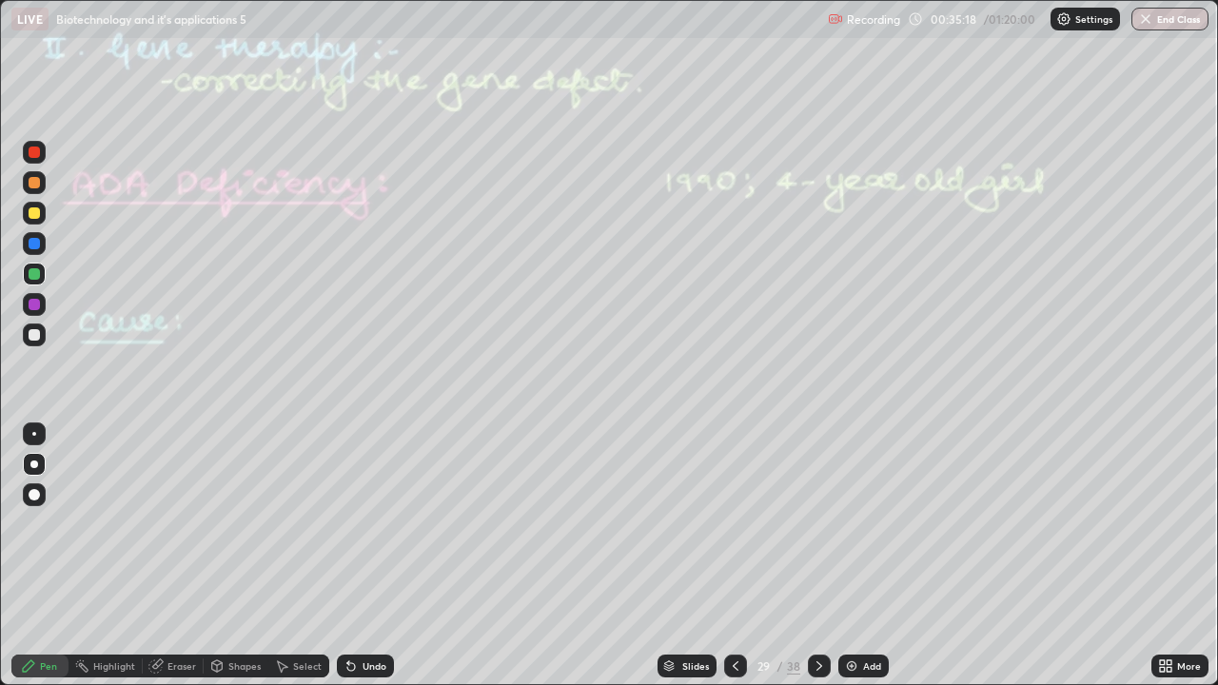
click at [734, 556] on icon at bounding box center [735, 666] width 15 height 15
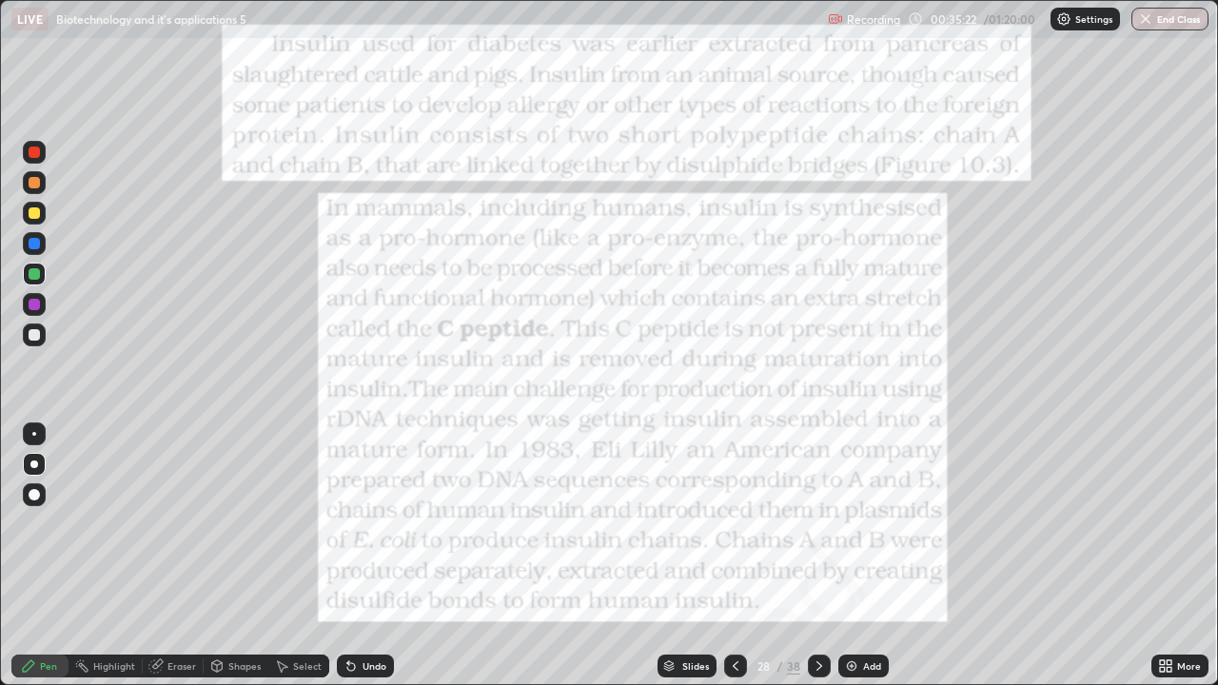
click at [734, 556] on icon at bounding box center [735, 666] width 15 height 15
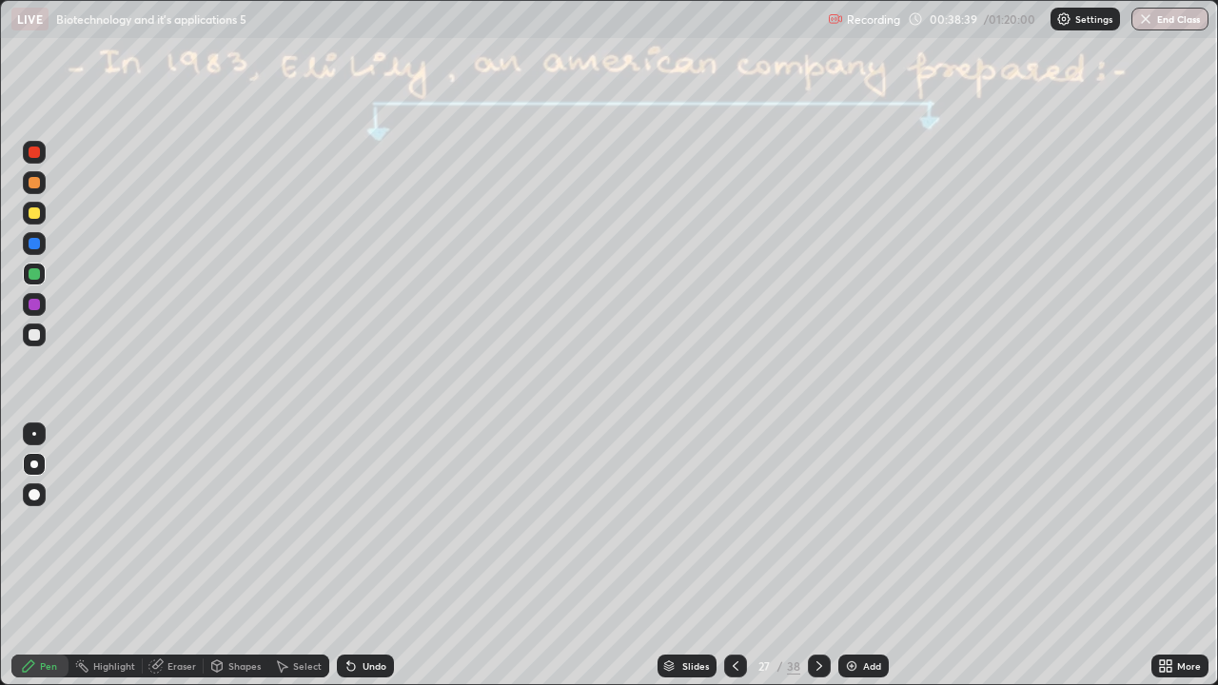
click at [838, 556] on div "Add" at bounding box center [863, 666] width 50 height 23
click at [35, 335] on div at bounding box center [34, 334] width 11 height 11
click at [34, 246] on div at bounding box center [34, 243] width 11 height 11
click at [816, 556] on icon at bounding box center [819, 666] width 15 height 15
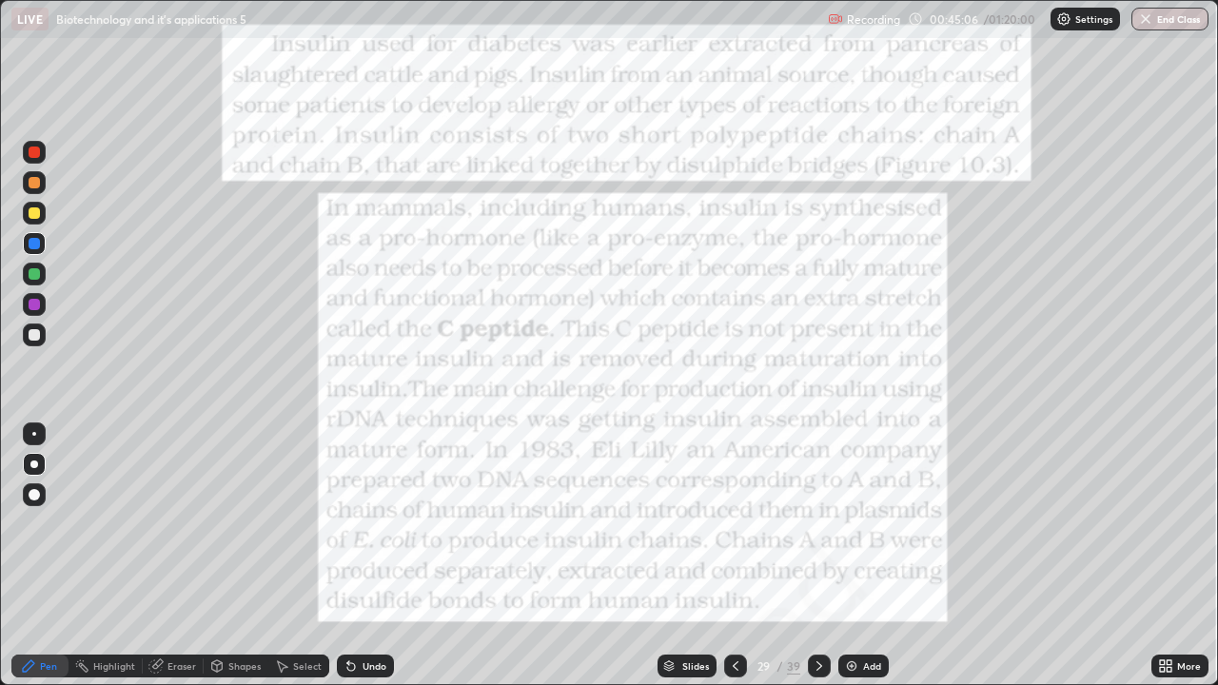
click at [816, 556] on icon at bounding box center [819, 666] width 15 height 15
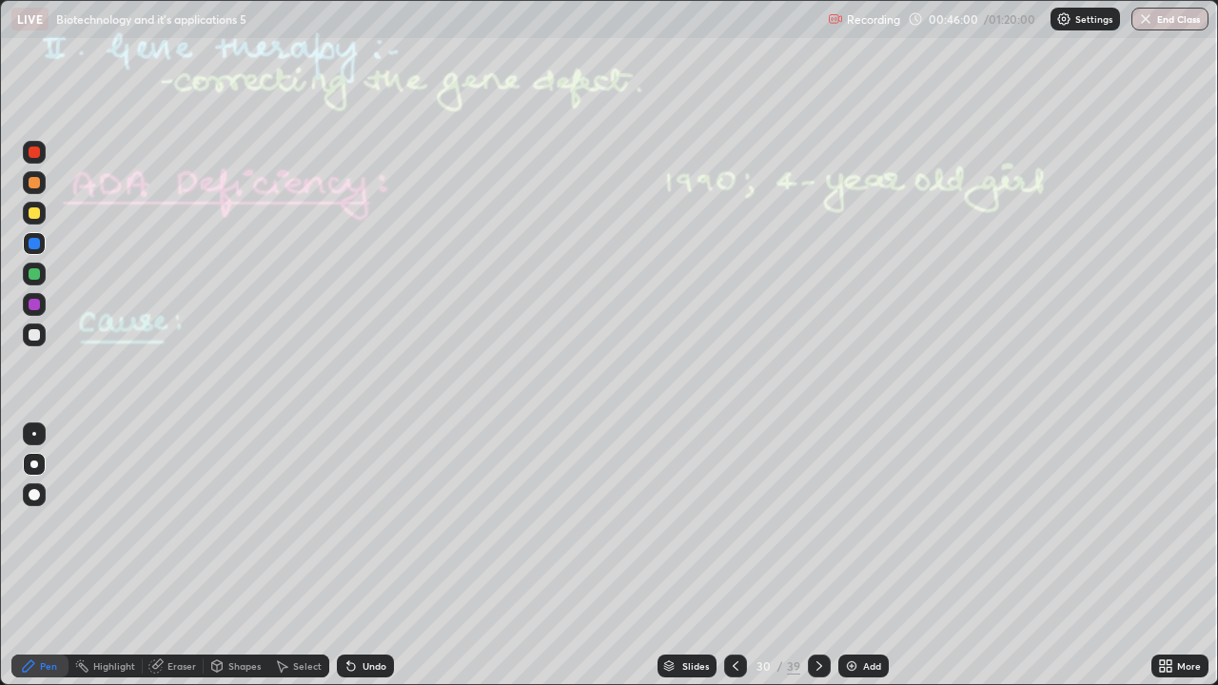
click at [36, 214] on div at bounding box center [34, 212] width 11 height 11
click at [354, 556] on icon at bounding box center [351, 666] width 15 height 15
click at [350, 556] on icon at bounding box center [351, 667] width 8 height 8
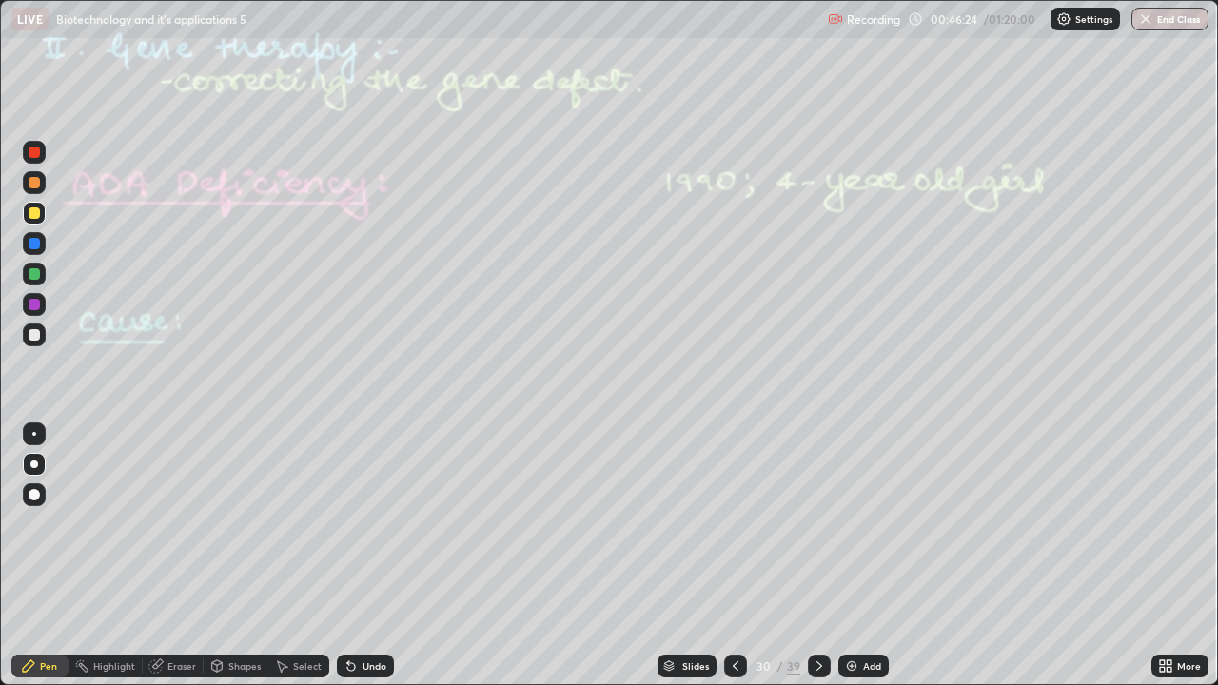
click at [350, 556] on icon at bounding box center [351, 667] width 8 height 8
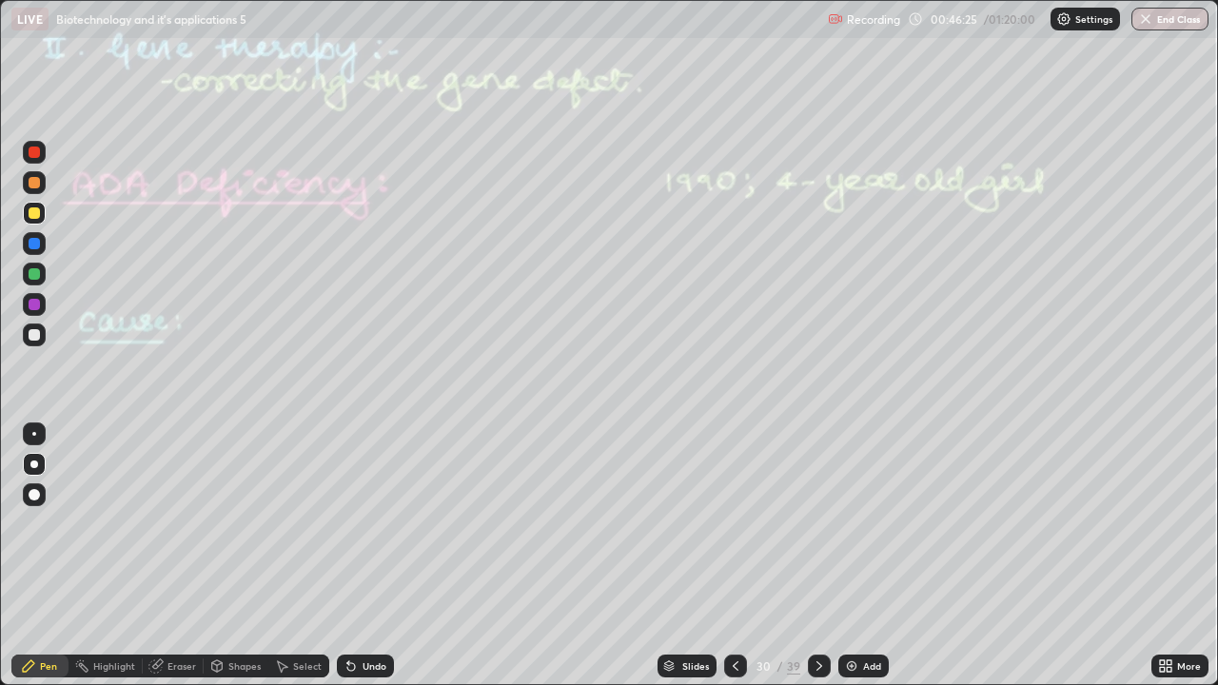
click at [350, 556] on icon at bounding box center [351, 667] width 8 height 8
click at [347, 556] on icon at bounding box center [351, 667] width 8 height 8
click at [348, 556] on icon at bounding box center [351, 667] width 8 height 8
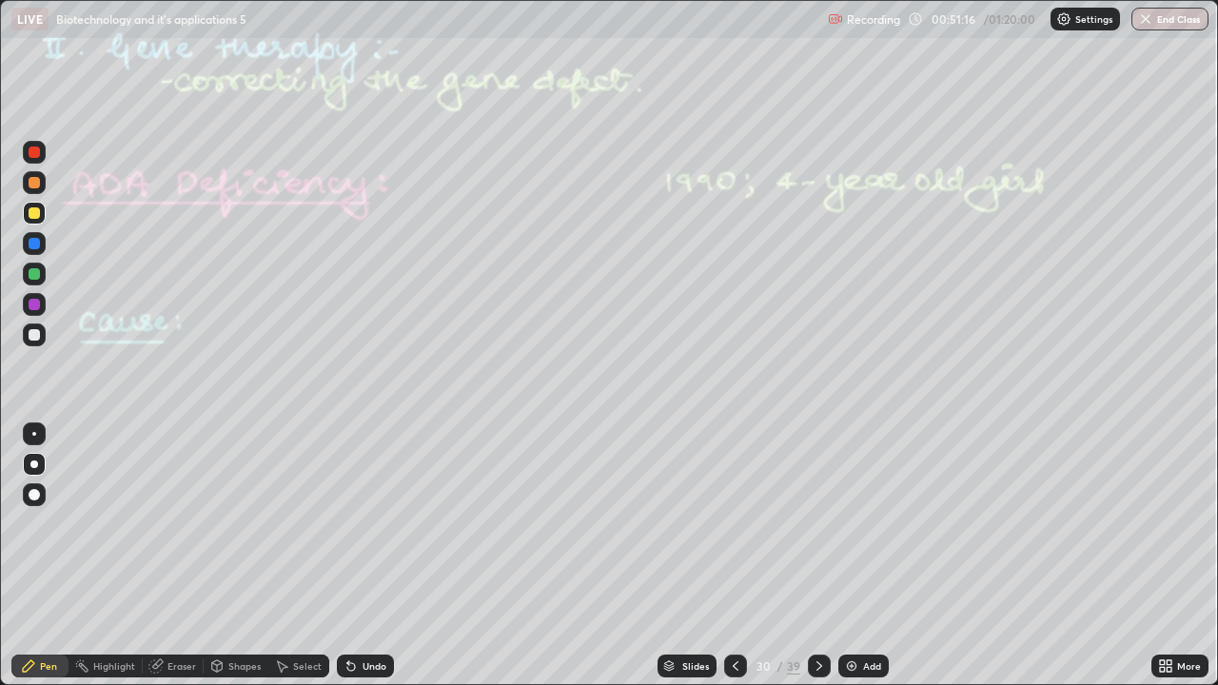
click at [34, 245] on div at bounding box center [34, 243] width 11 height 11
click at [33, 344] on div at bounding box center [34, 335] width 23 height 23
click at [368, 556] on div "Undo" at bounding box center [375, 666] width 24 height 10
click at [351, 556] on icon at bounding box center [351, 667] width 8 height 8
click at [34, 434] on div at bounding box center [34, 434] width 4 height 4
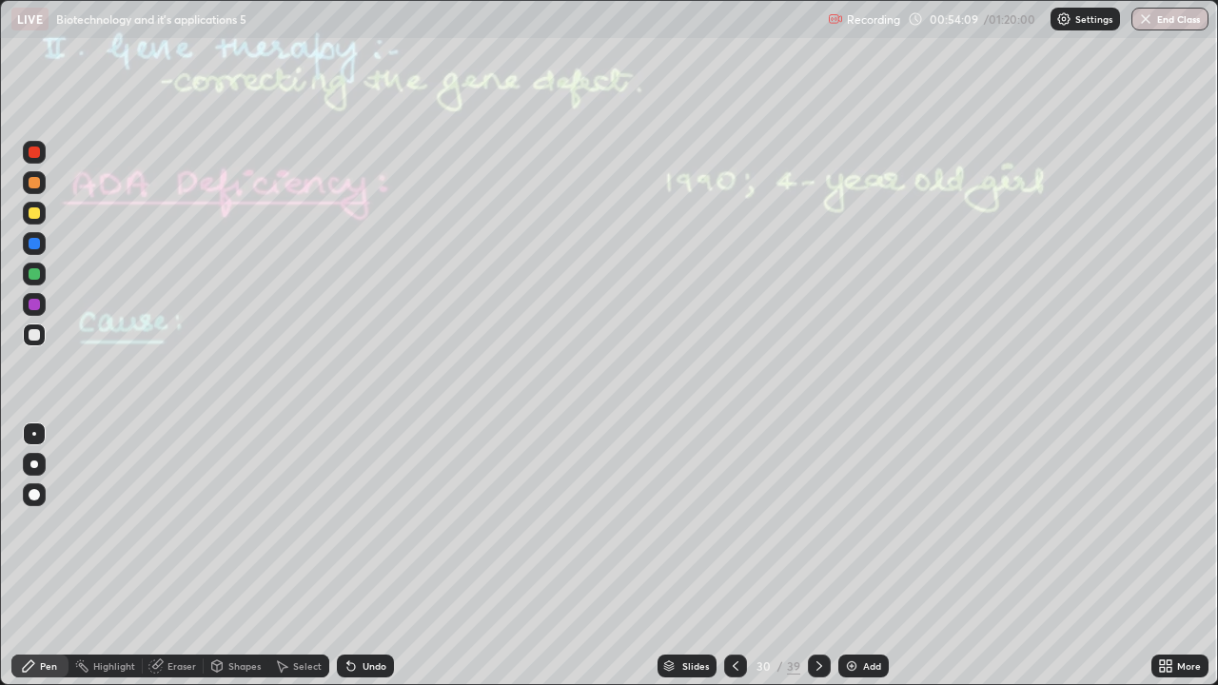
click at [38, 241] on div at bounding box center [34, 243] width 11 height 11
click at [347, 556] on icon at bounding box center [351, 667] width 8 height 8
click at [346, 556] on icon at bounding box center [351, 666] width 15 height 15
click at [817, 556] on icon at bounding box center [819, 666] width 6 height 10
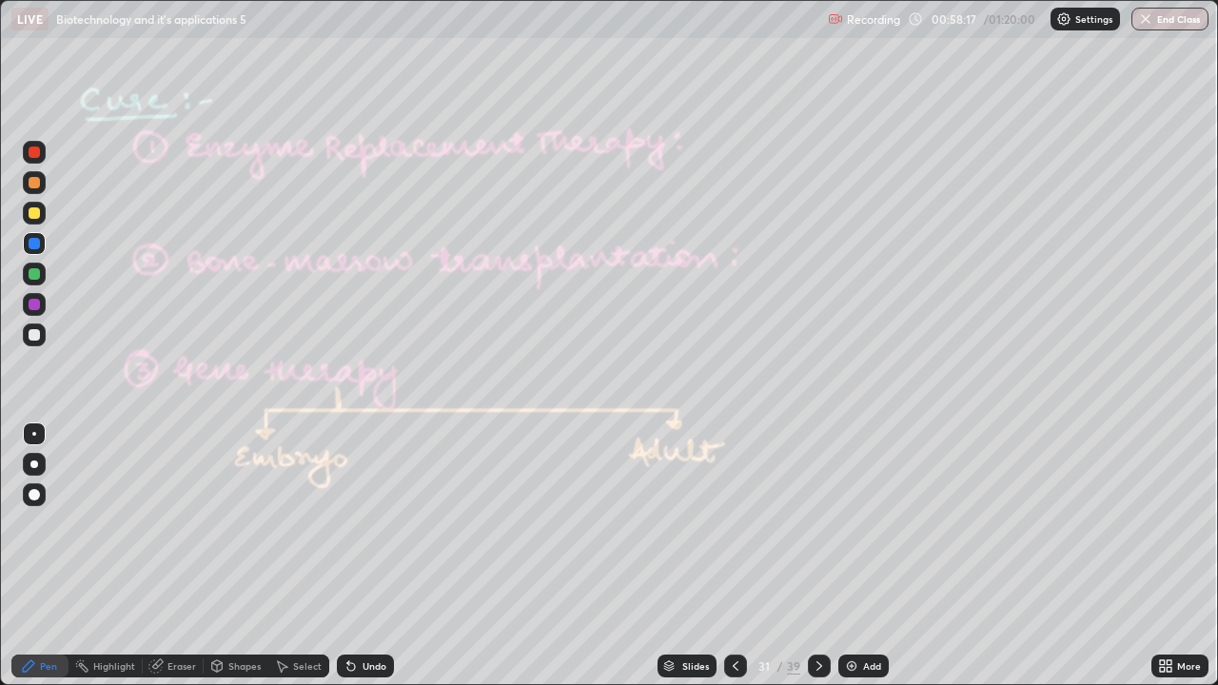
click at [816, 556] on div at bounding box center [819, 666] width 23 height 23
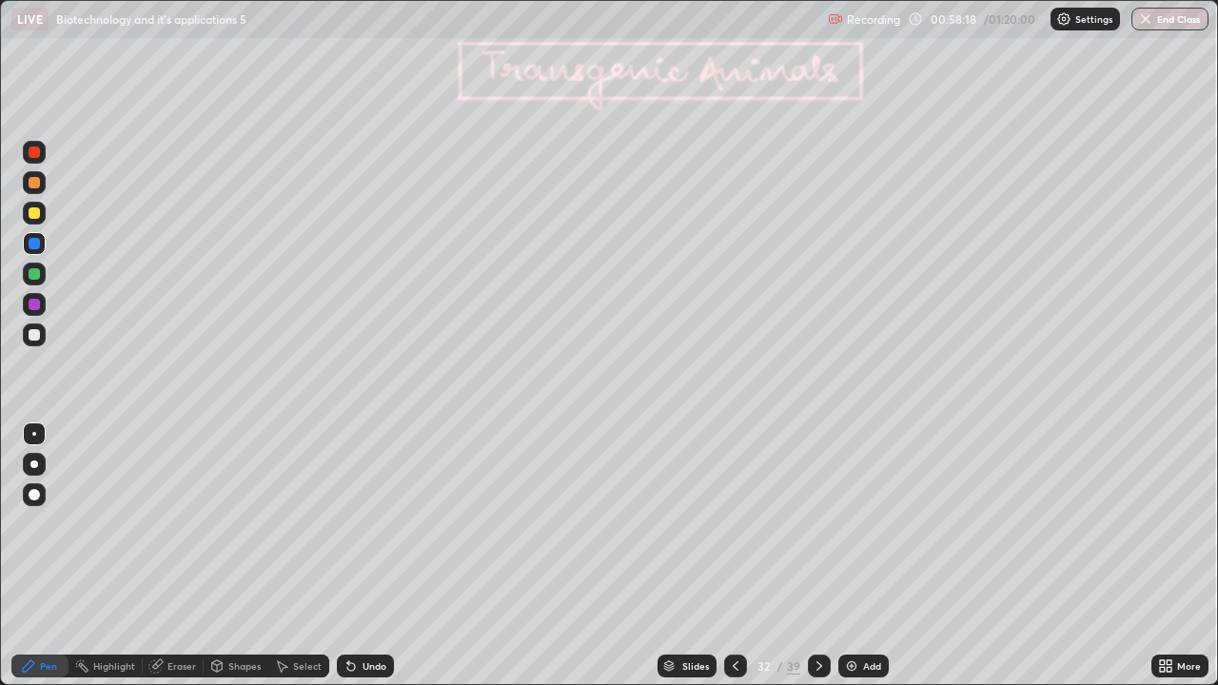
click at [741, 556] on div at bounding box center [735, 666] width 23 height 23
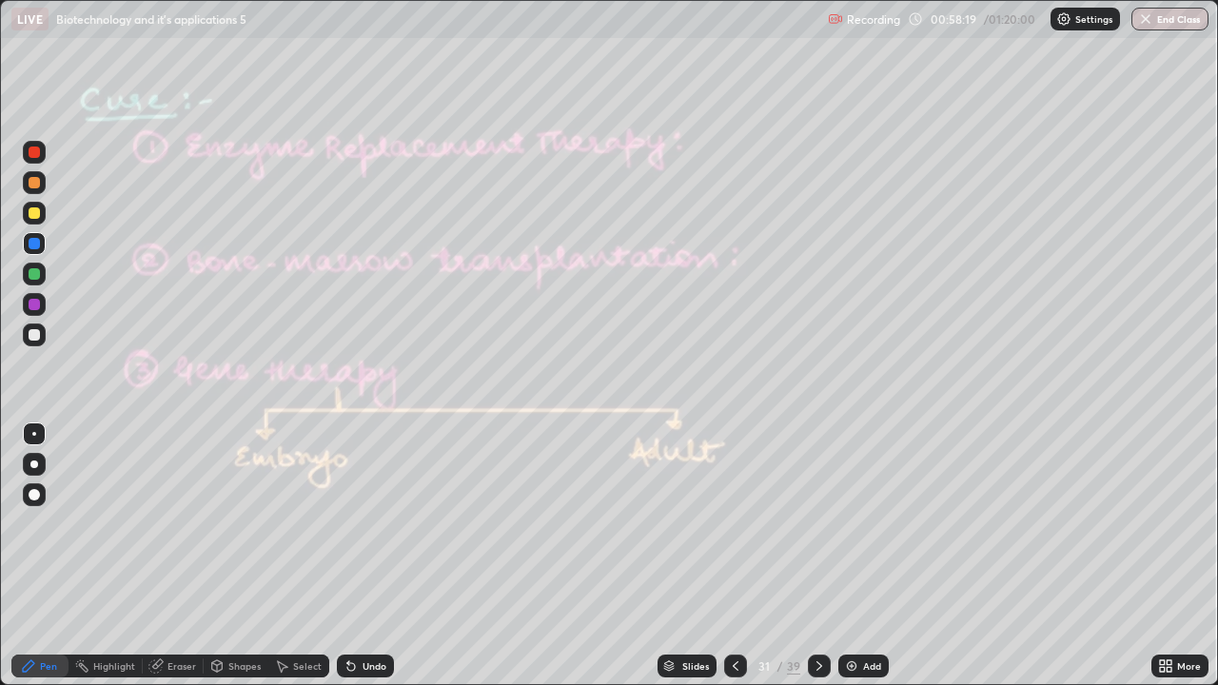
click at [1169, 556] on icon at bounding box center [1165, 666] width 15 height 15
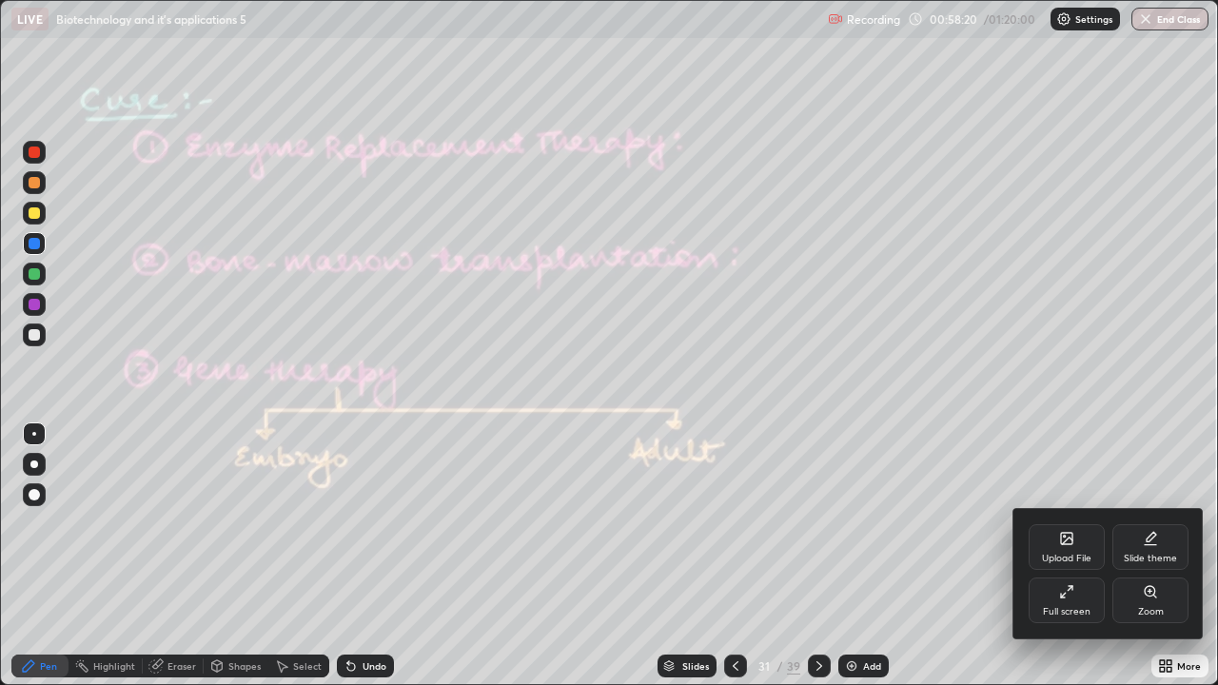
click at [1072, 542] on icon at bounding box center [1066, 538] width 11 height 11
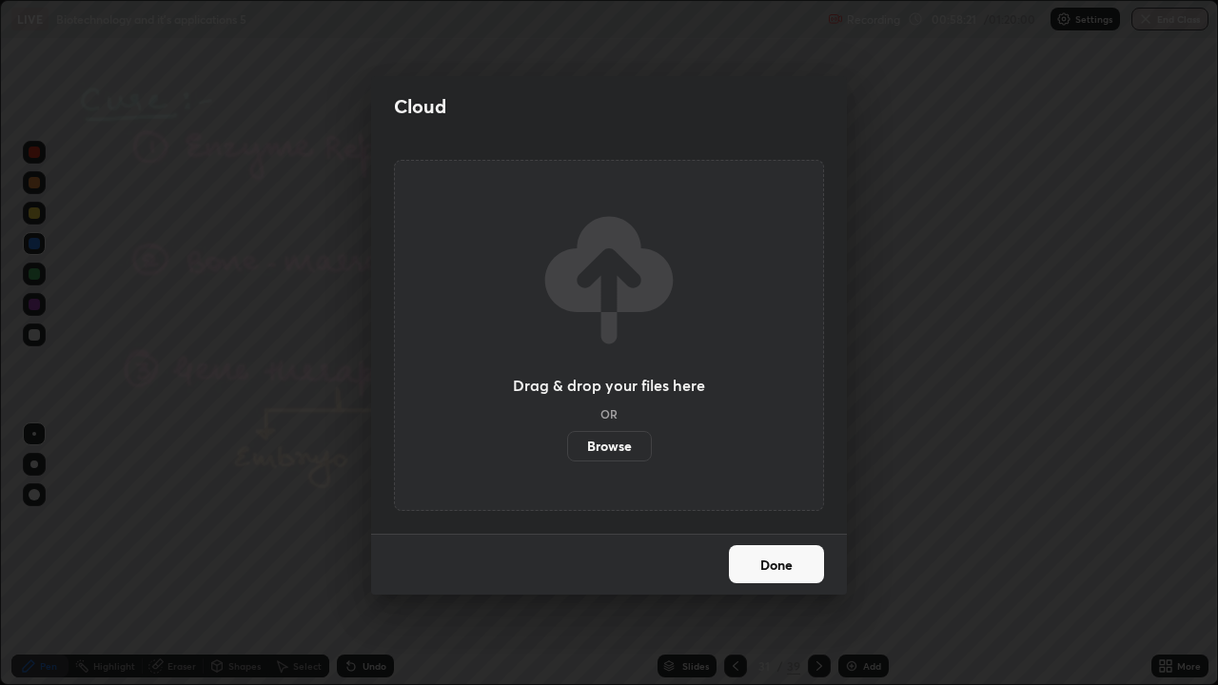
click at [820, 556] on button "Done" at bounding box center [776, 564] width 95 height 38
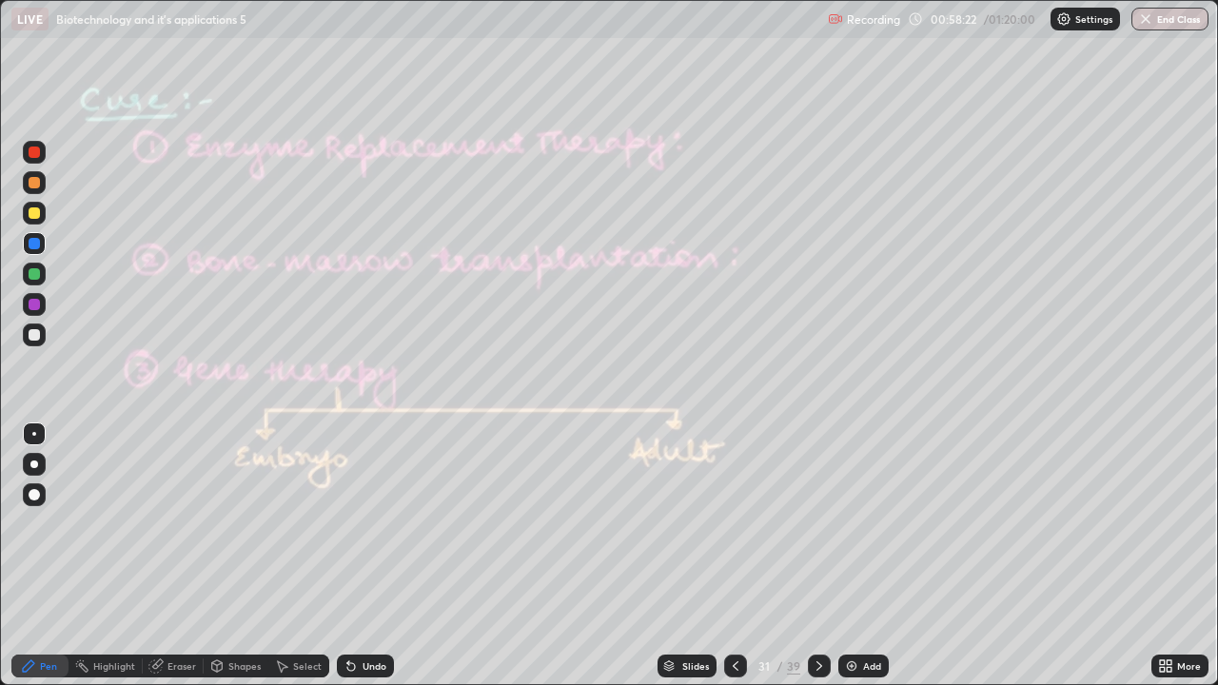
click at [1166, 556] on icon at bounding box center [1165, 666] width 15 height 15
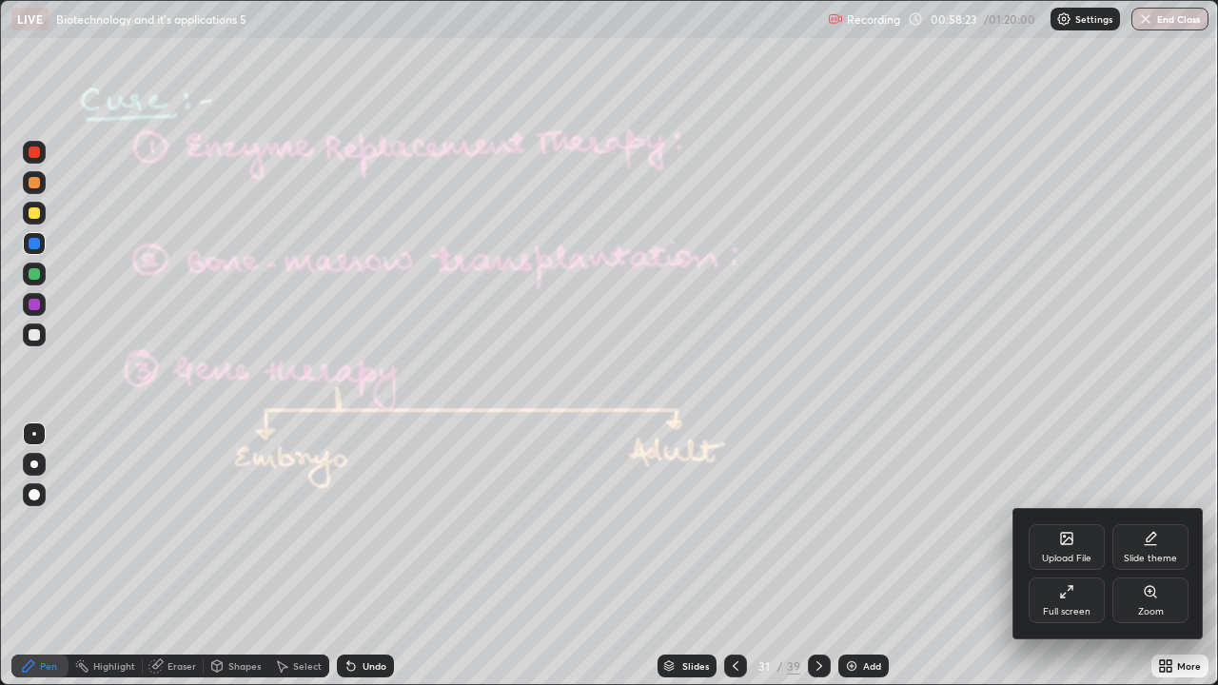
click at [1052, 556] on div "Full screen" at bounding box center [1067, 601] width 76 height 46
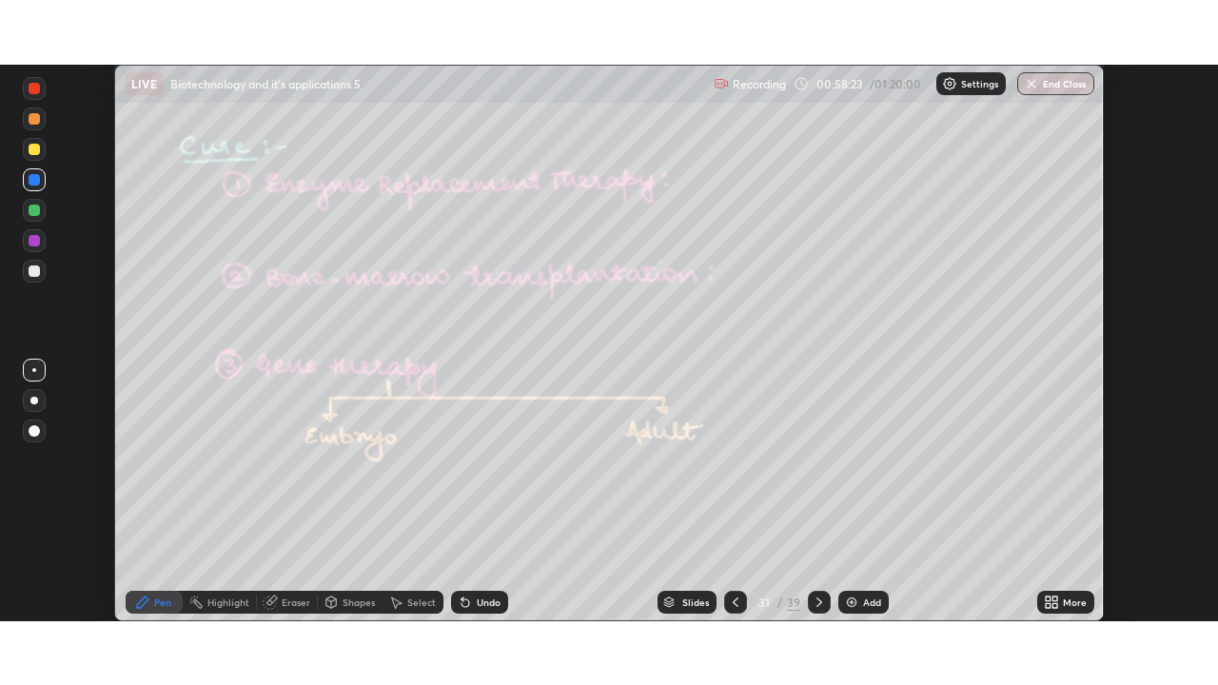
scroll to position [94605, 93944]
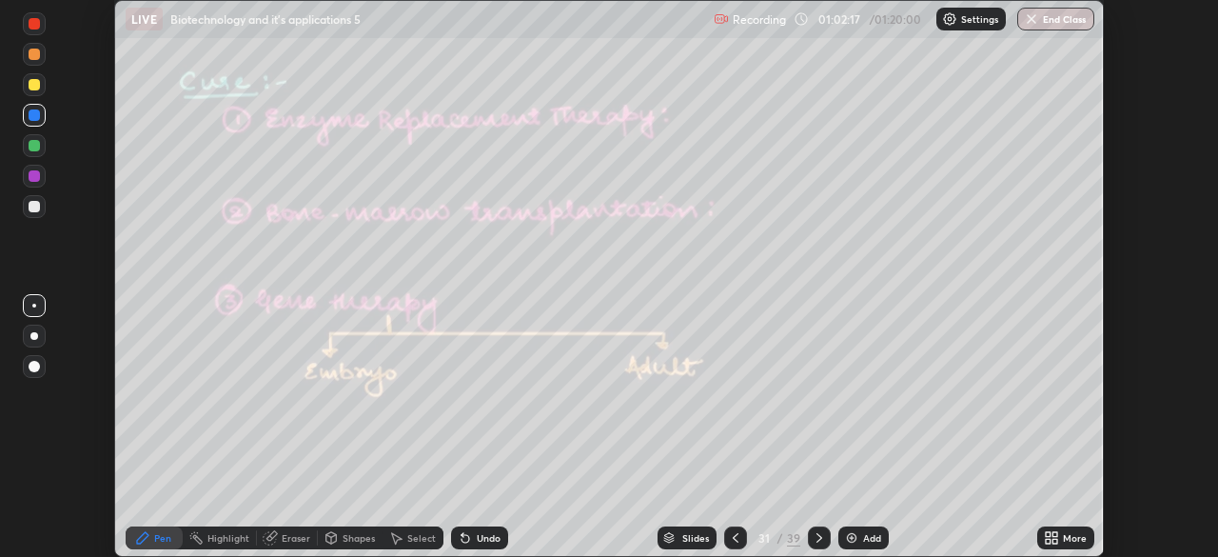
click at [1037, 541] on div "More" at bounding box center [1065, 537] width 57 height 23
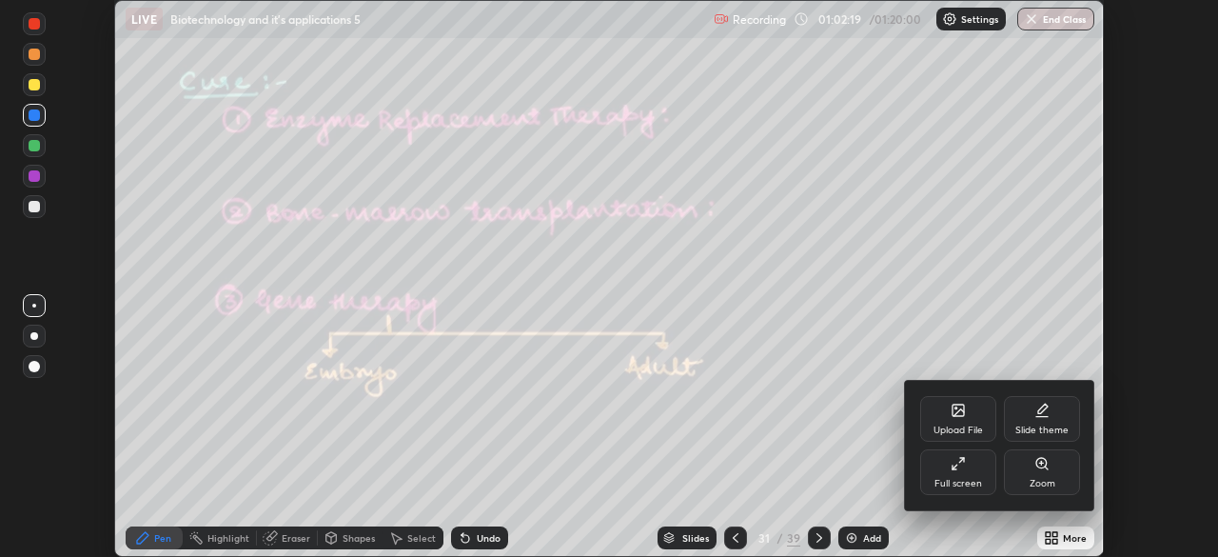
click at [956, 480] on div "Full screen" at bounding box center [958, 484] width 48 height 10
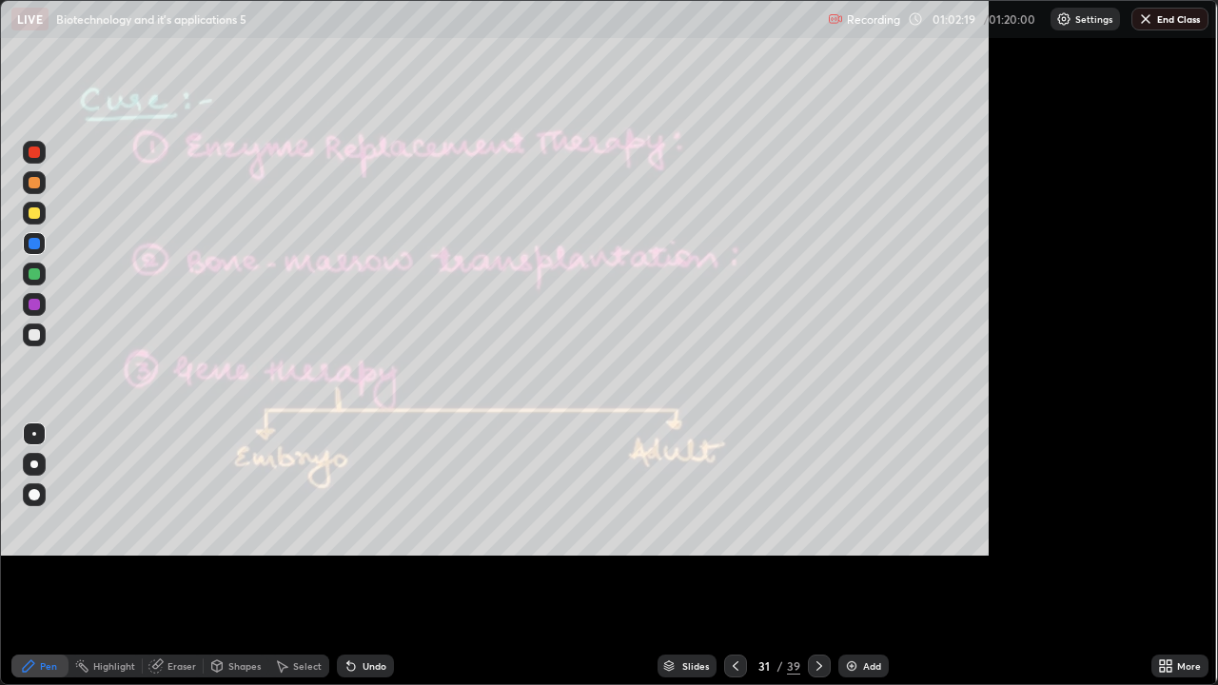
scroll to position [685, 1218]
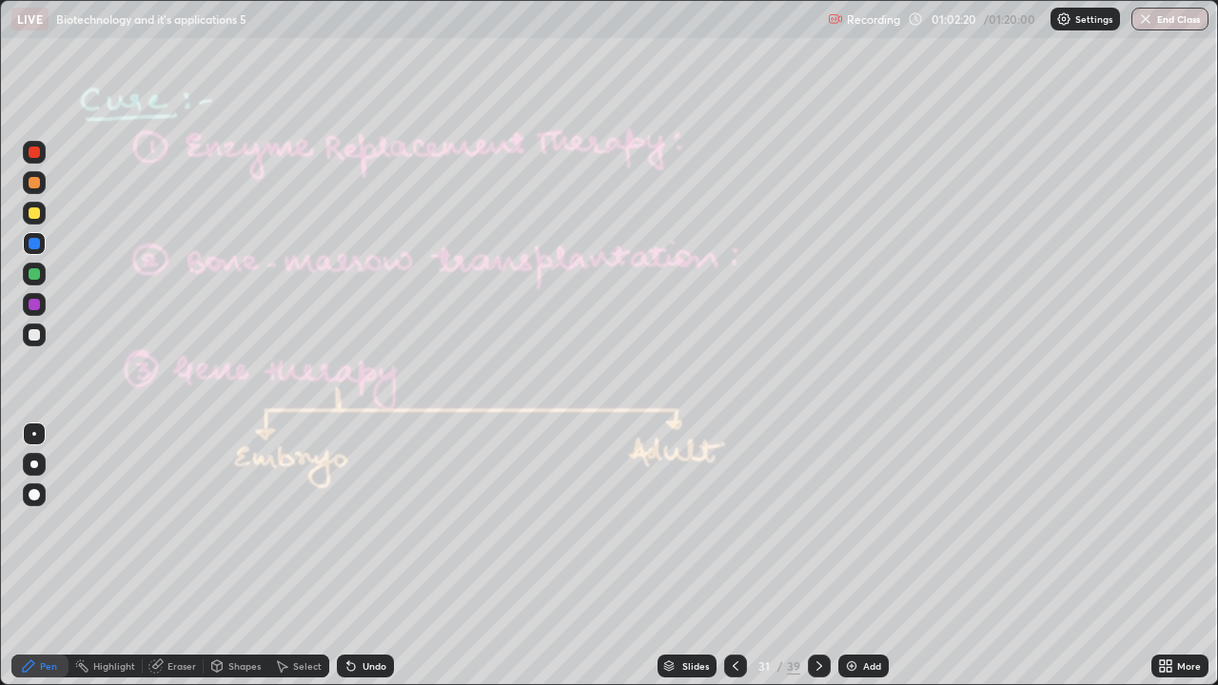
click at [35, 178] on div at bounding box center [34, 182] width 11 height 11
click at [347, 556] on icon at bounding box center [351, 667] width 8 height 8
click at [32, 467] on div at bounding box center [34, 465] width 8 height 8
click at [33, 341] on div at bounding box center [34, 335] width 23 height 23
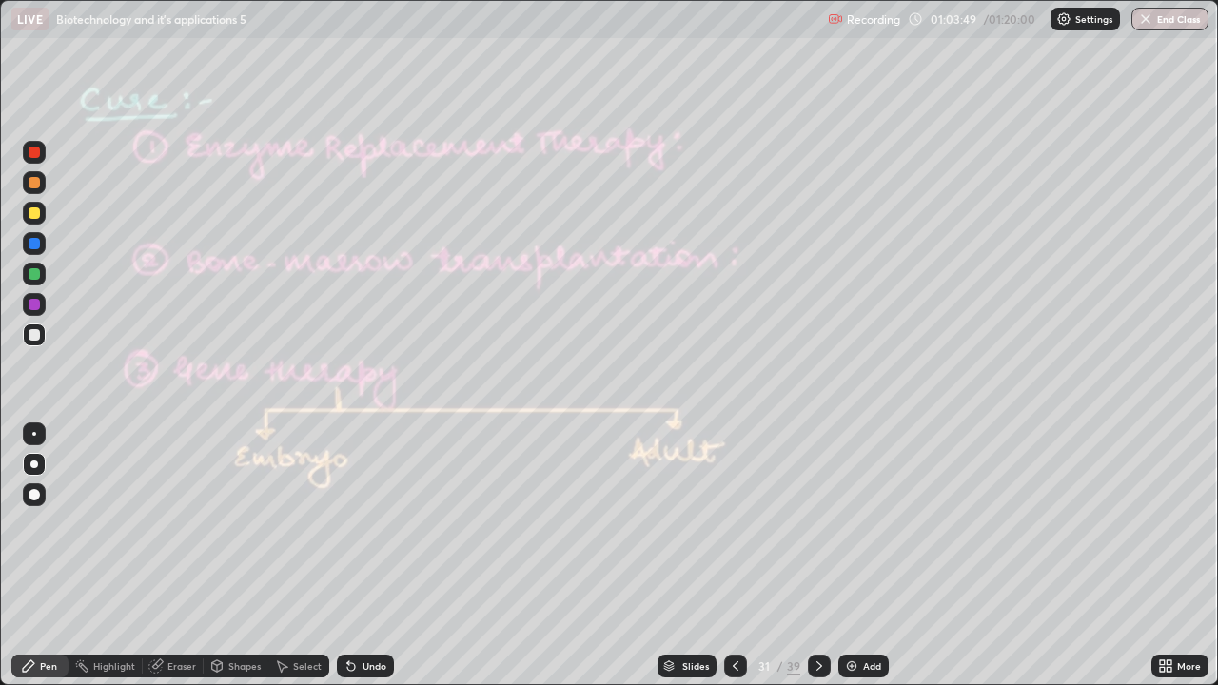
click at [44, 303] on div at bounding box center [34, 304] width 23 height 23
click at [353, 556] on div "Undo" at bounding box center [365, 666] width 57 height 23
click at [42, 342] on div at bounding box center [34, 335] width 23 height 23
click at [36, 305] on div at bounding box center [34, 304] width 11 height 11
click at [349, 556] on icon at bounding box center [351, 667] width 8 height 8
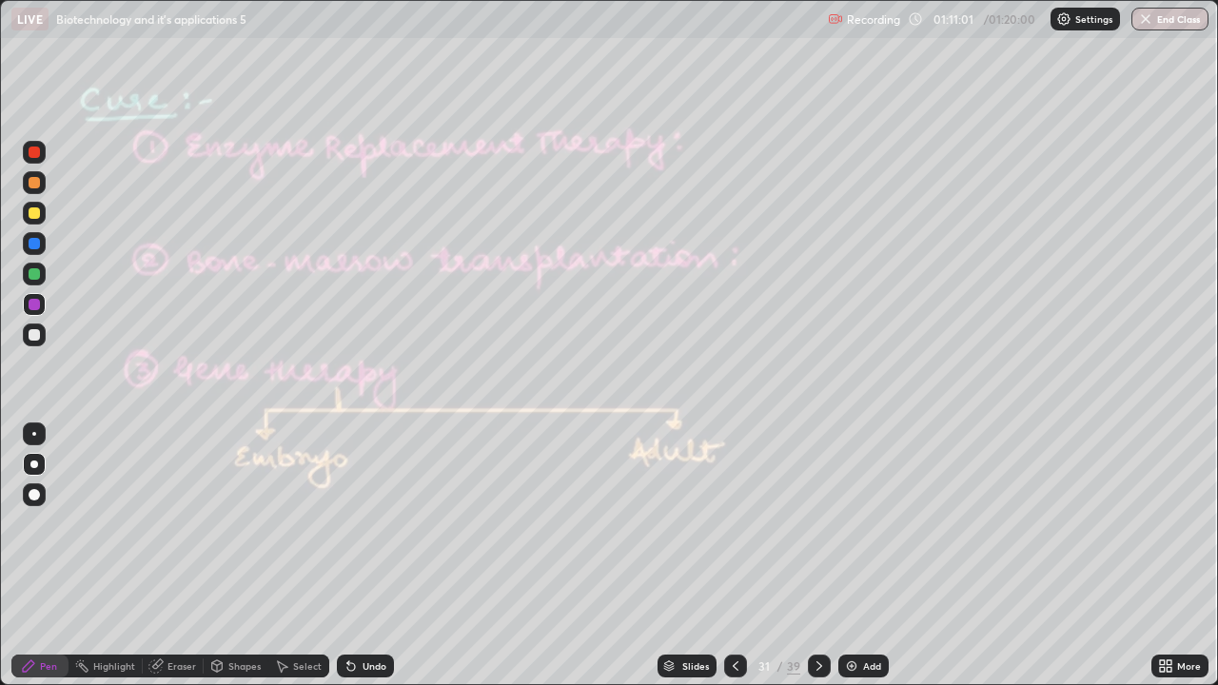
click at [690, 556] on div "Slides" at bounding box center [695, 666] width 27 height 10
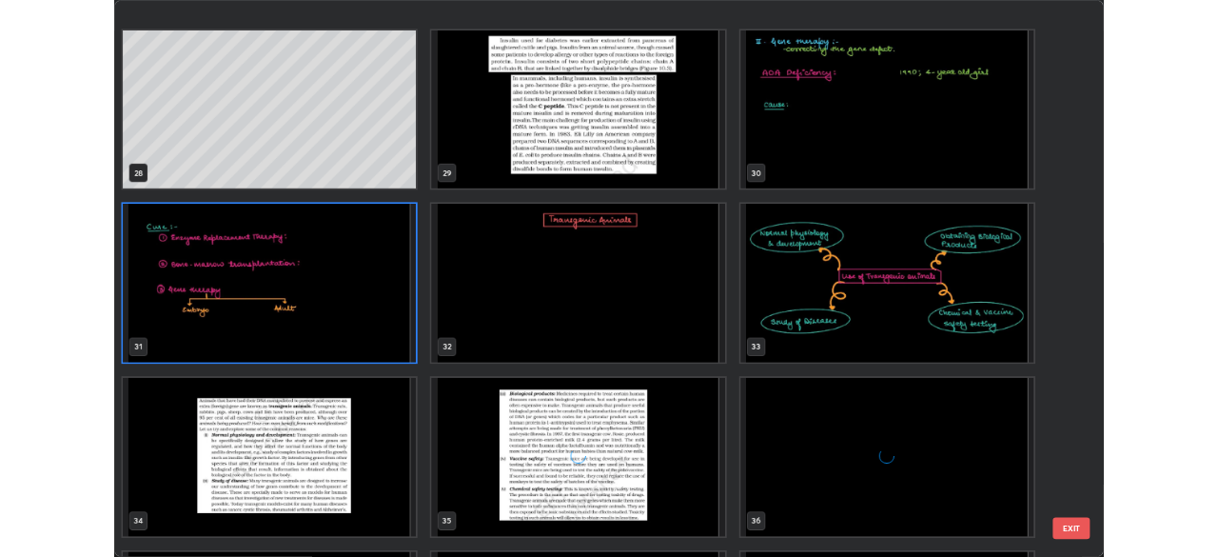
scroll to position [1974, 0]
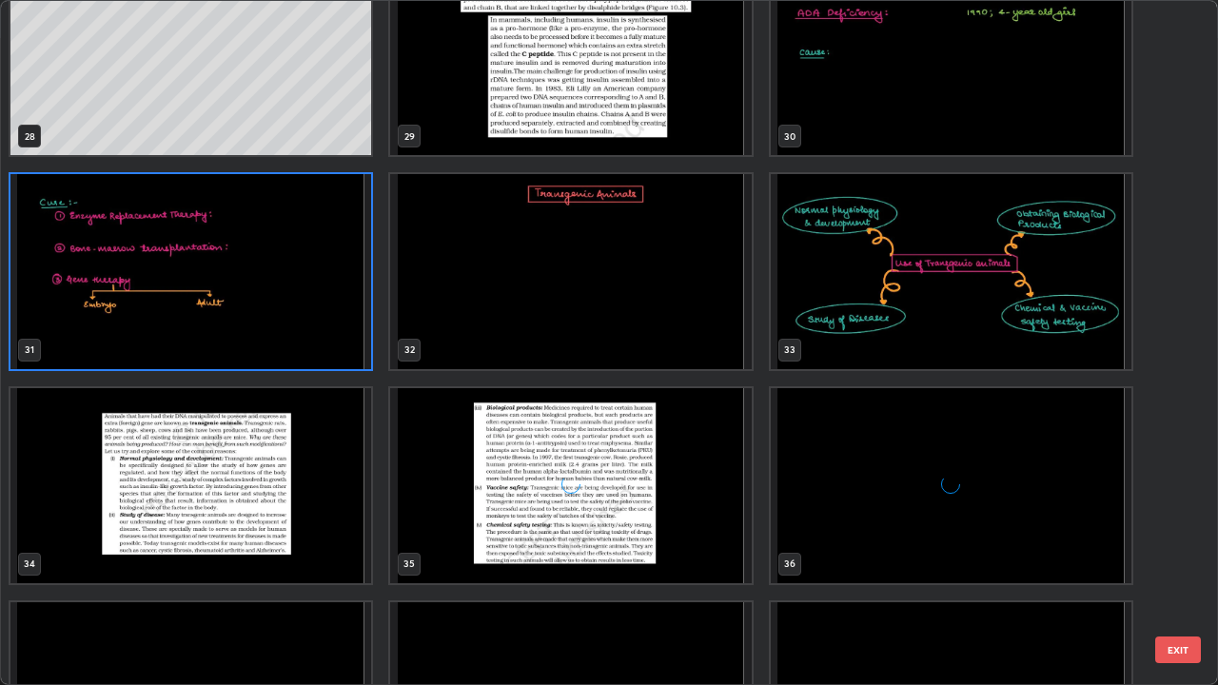
click at [326, 528] on img "grid" at bounding box center [190, 485] width 361 height 195
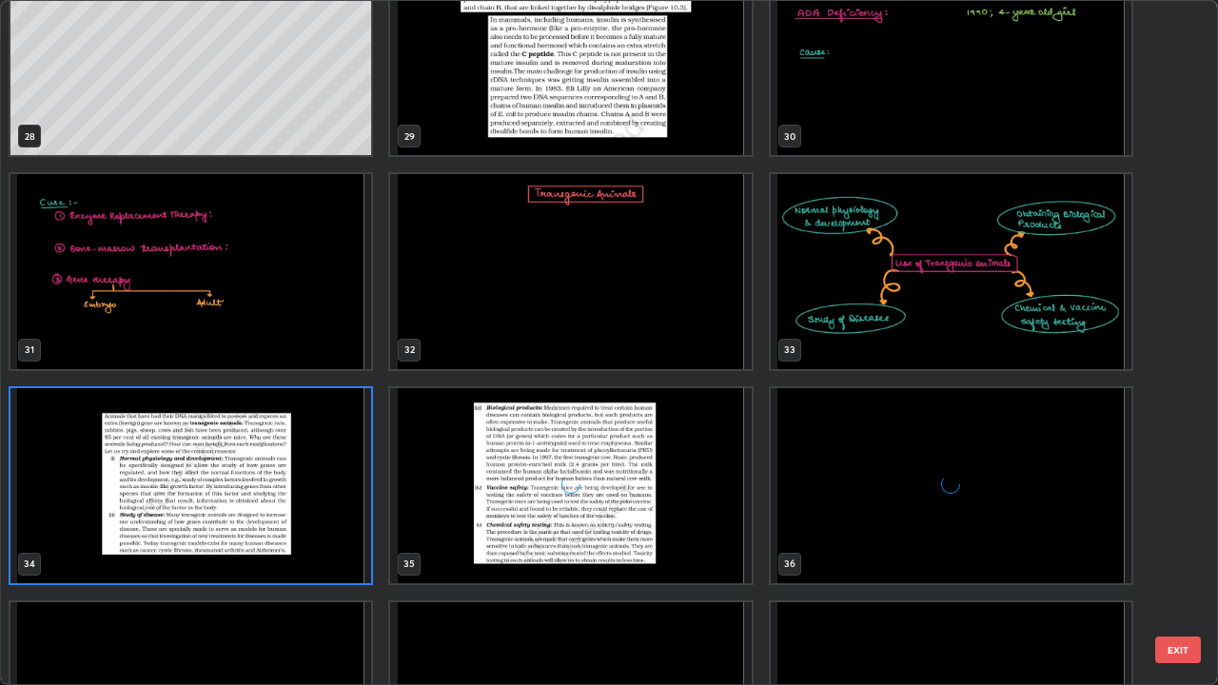
click at [326, 518] on img "grid" at bounding box center [190, 485] width 361 height 195
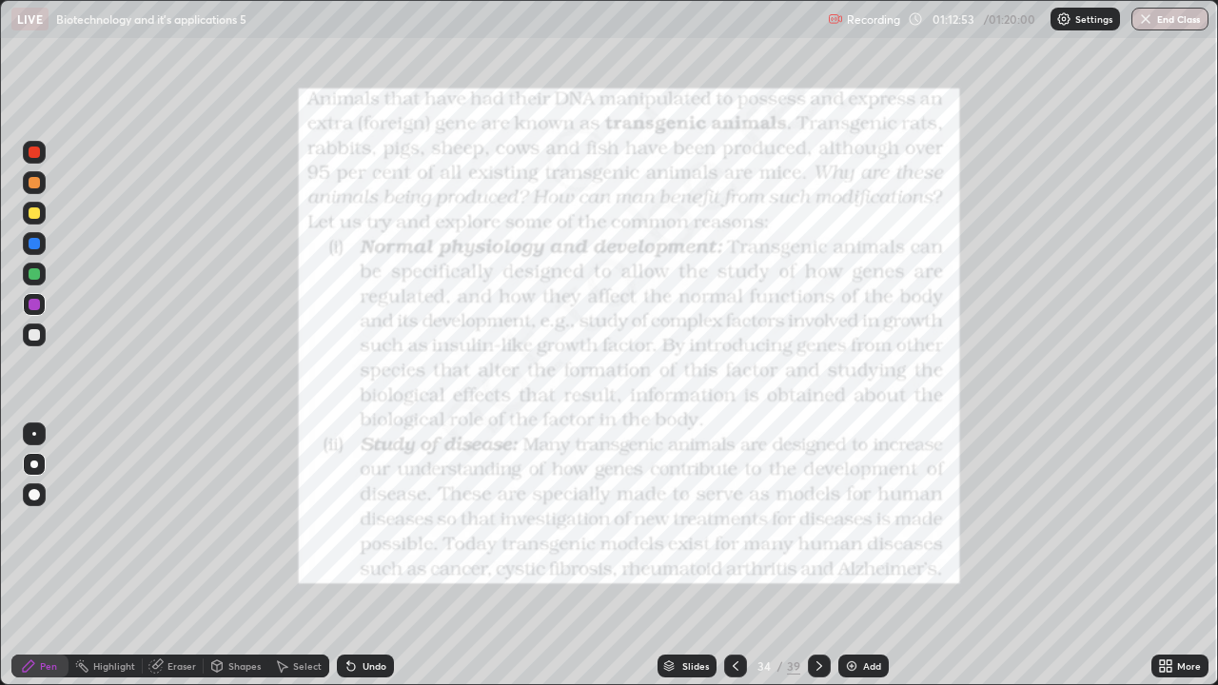
click at [1145, 20] on img "button" at bounding box center [1145, 18] width 15 height 15
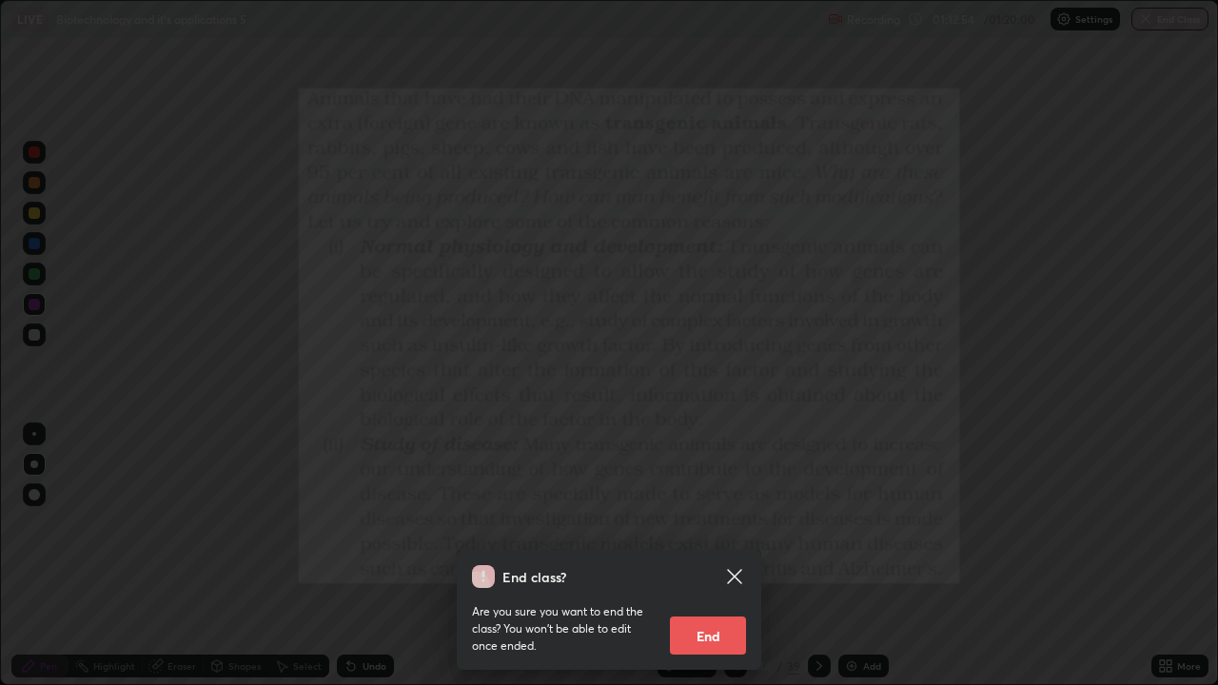
click at [733, 556] on button "End" at bounding box center [708, 636] width 76 height 38
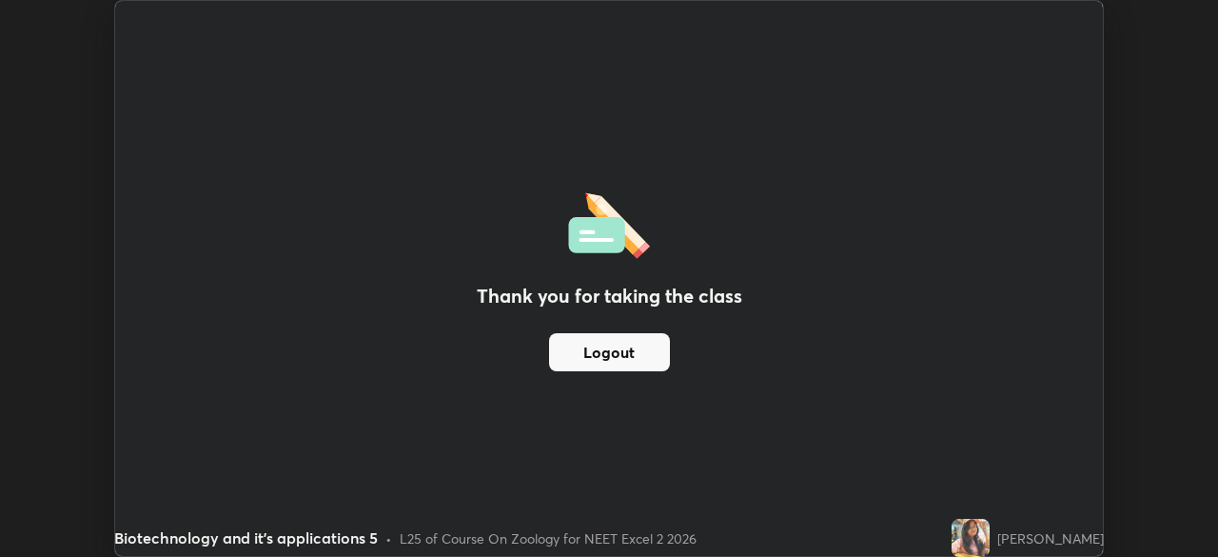
scroll to position [94605, 93944]
